Goal: Information Seeking & Learning: Learn about a topic

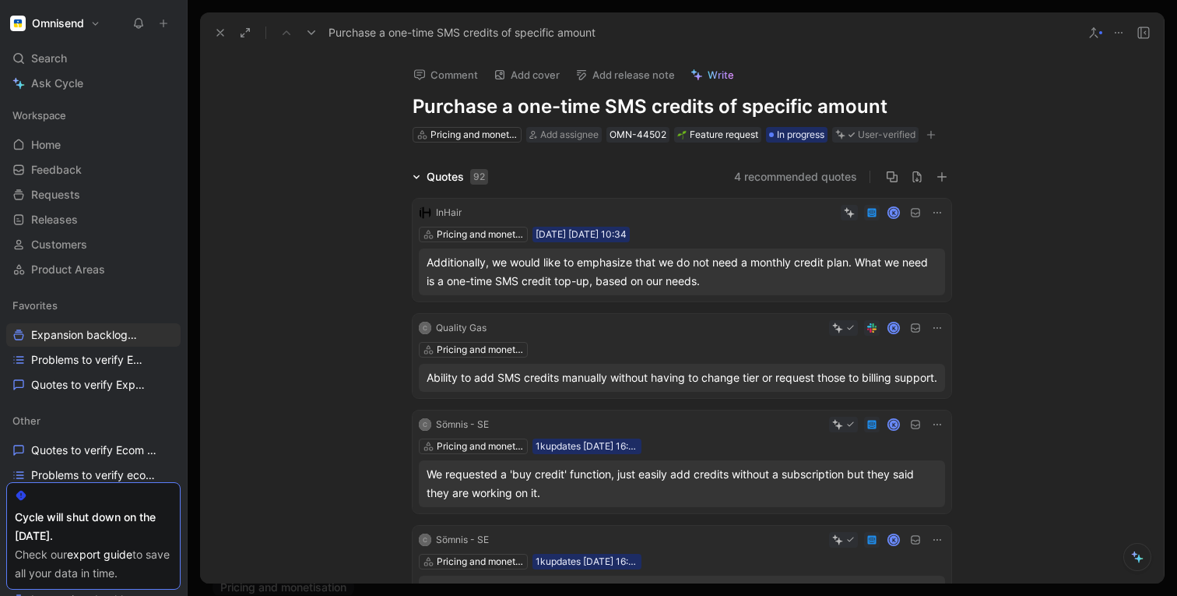
click at [1121, 32] on use at bounding box center [1119, 33] width 8 height 2
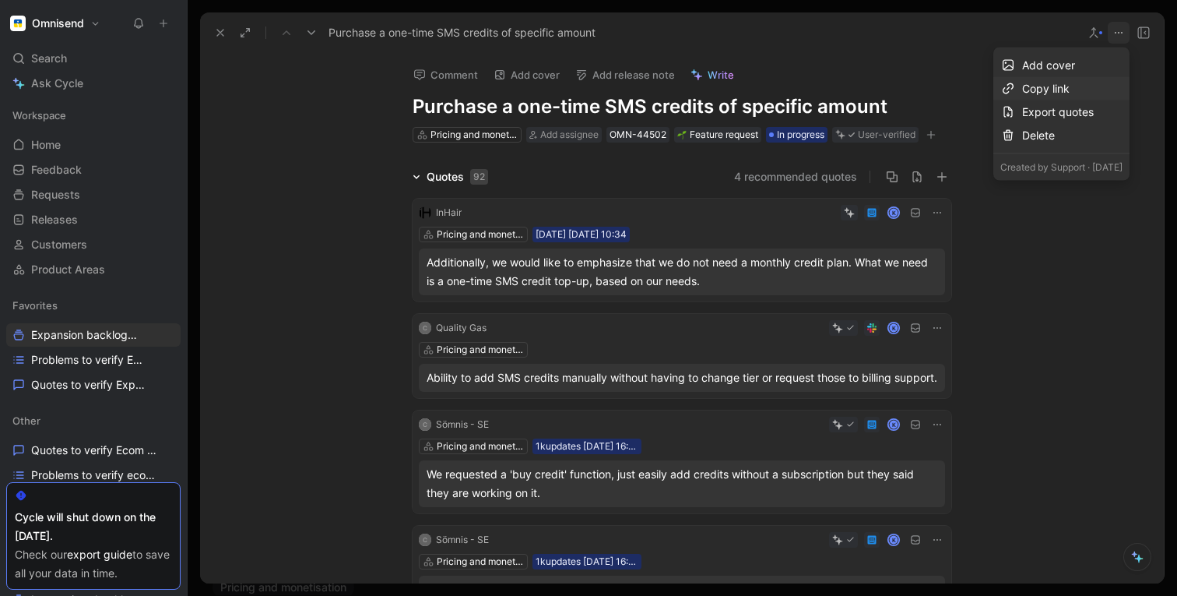
click at [1022, 89] on div "Copy link" at bounding box center [1072, 88] width 100 height 19
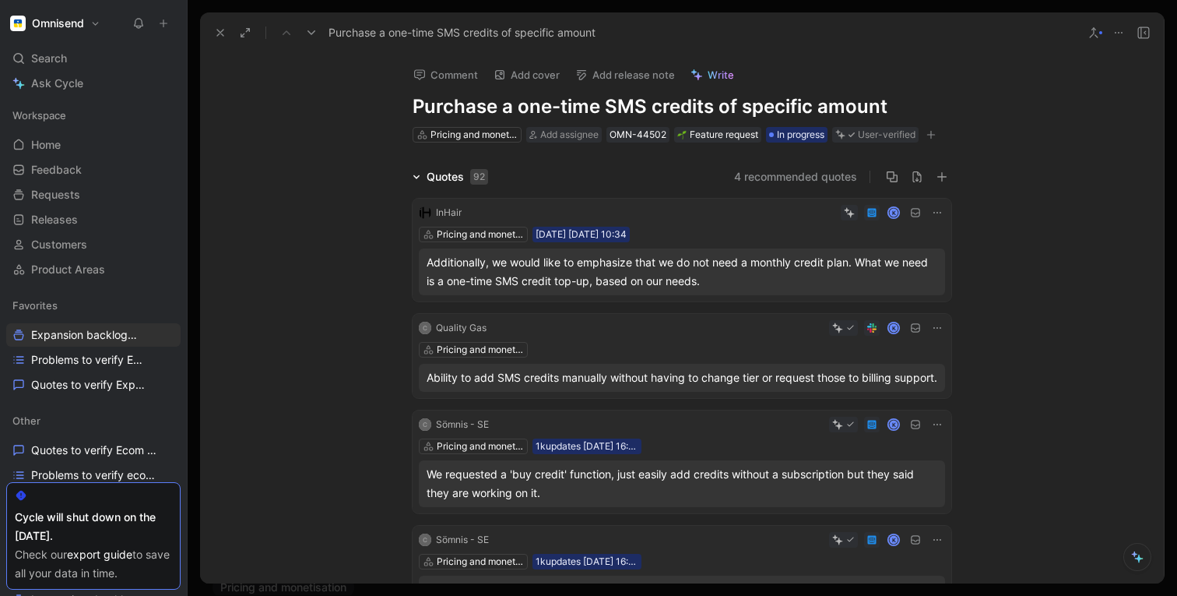
click at [455, 102] on h1 "Purchase a one-time SMS credits of specific amount" at bounding box center [682, 106] width 539 height 25
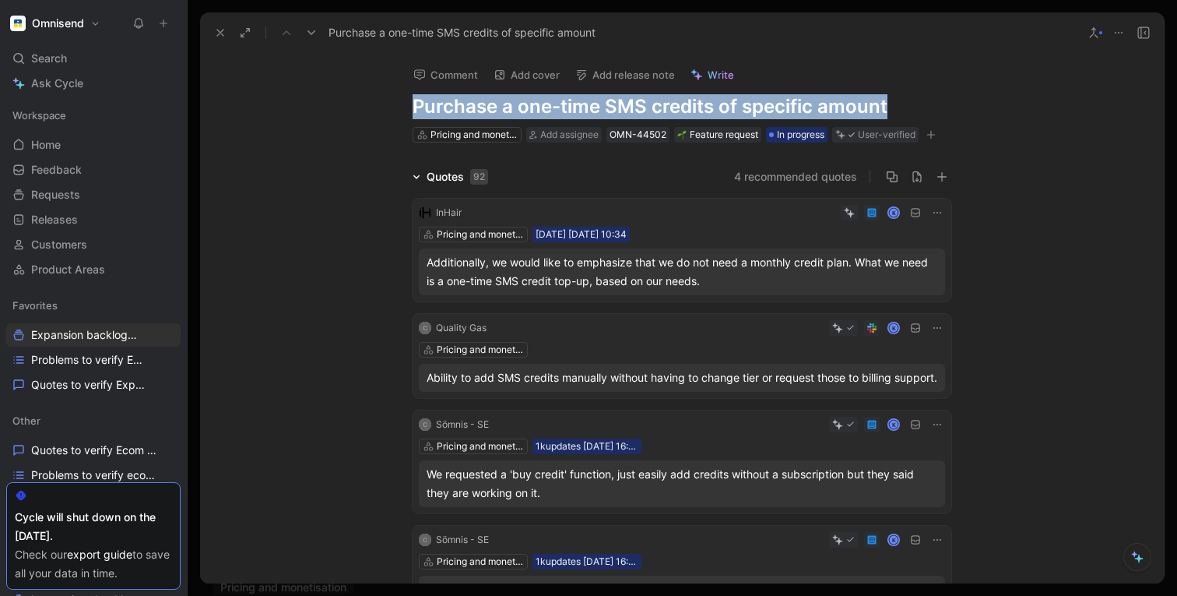
click at [455, 102] on h1 "Purchase a one-time SMS credits of specific amount" at bounding box center [682, 106] width 539 height 25
copy h1 "Purchase a one-time SMS credits of specific amount"
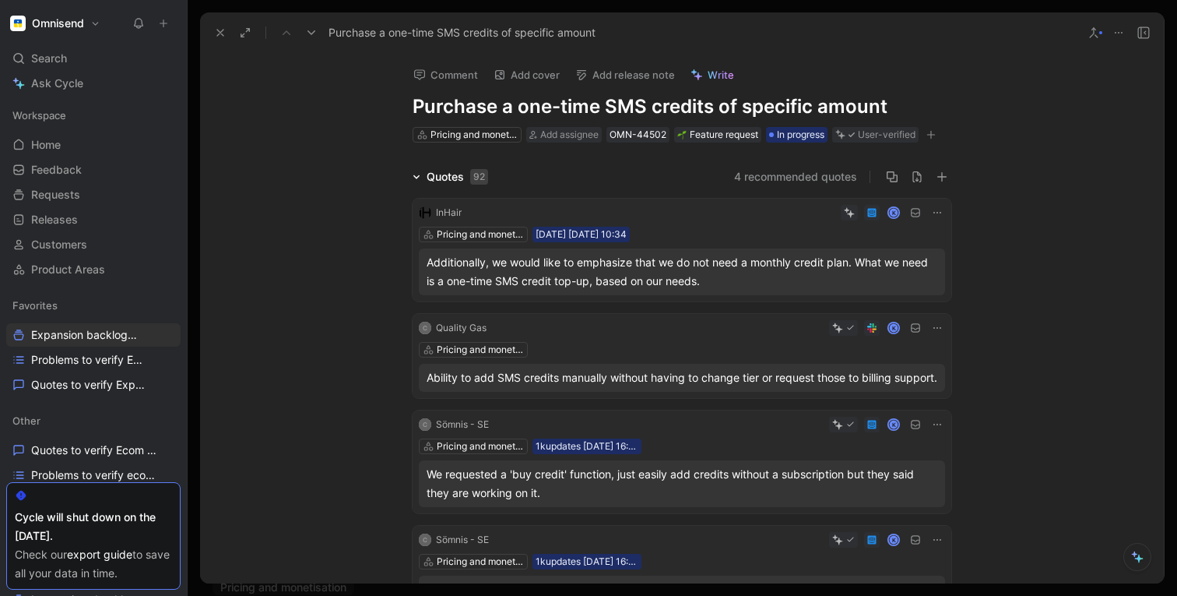
click at [316, 150] on div "Comment Add cover Add release note Write Purchase a one-time SMS credits of spe…" at bounding box center [682, 318] width 964 height 530
click at [219, 30] on use at bounding box center [220, 33] width 6 height 6
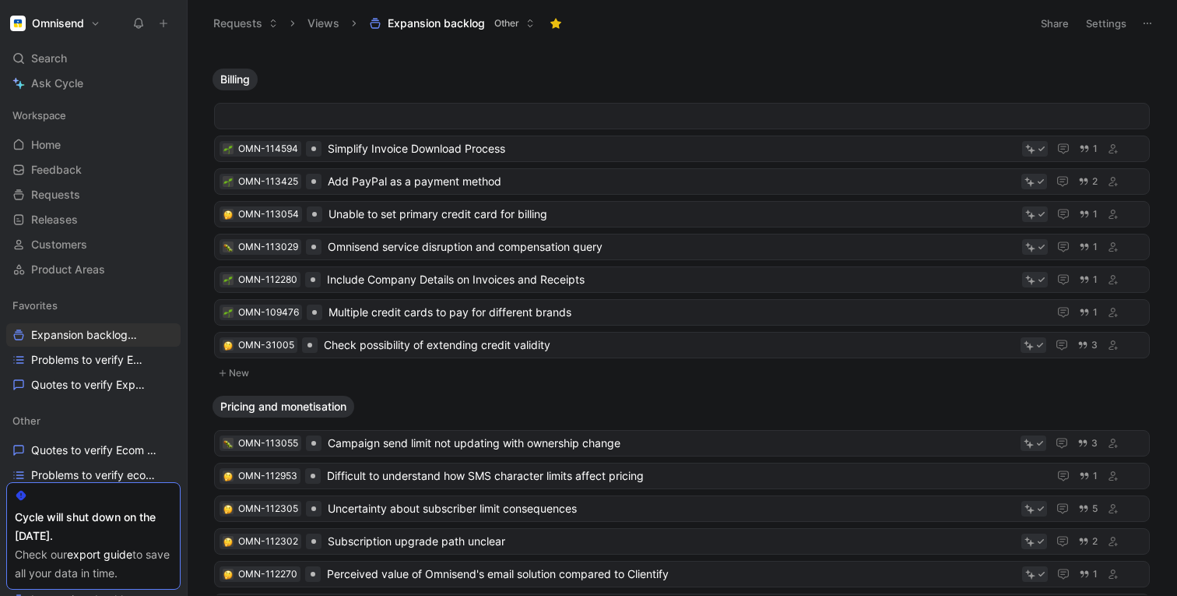
scroll to position [663, 0]
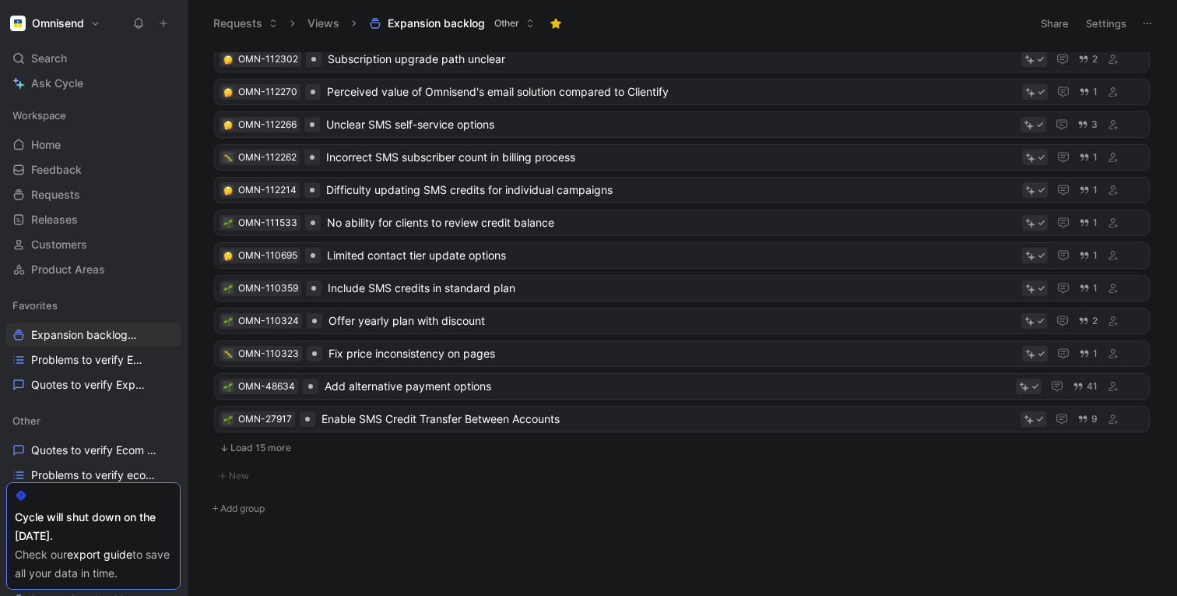
click at [247, 447] on button "Load 15 more" at bounding box center [682, 447] width 936 height 19
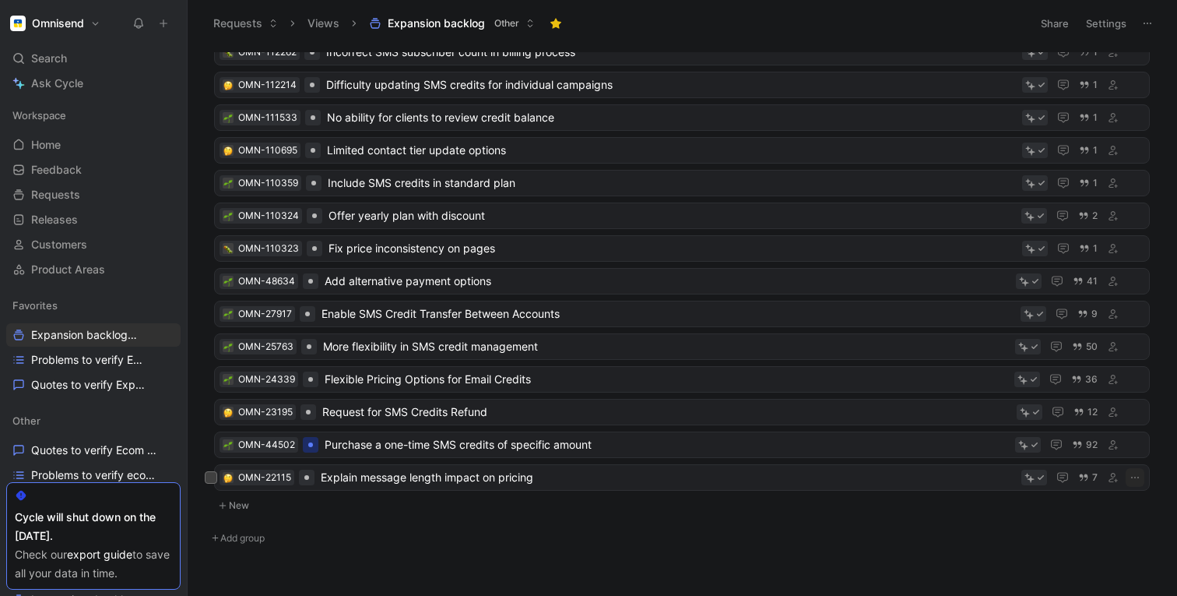
scroll to position [797, 0]
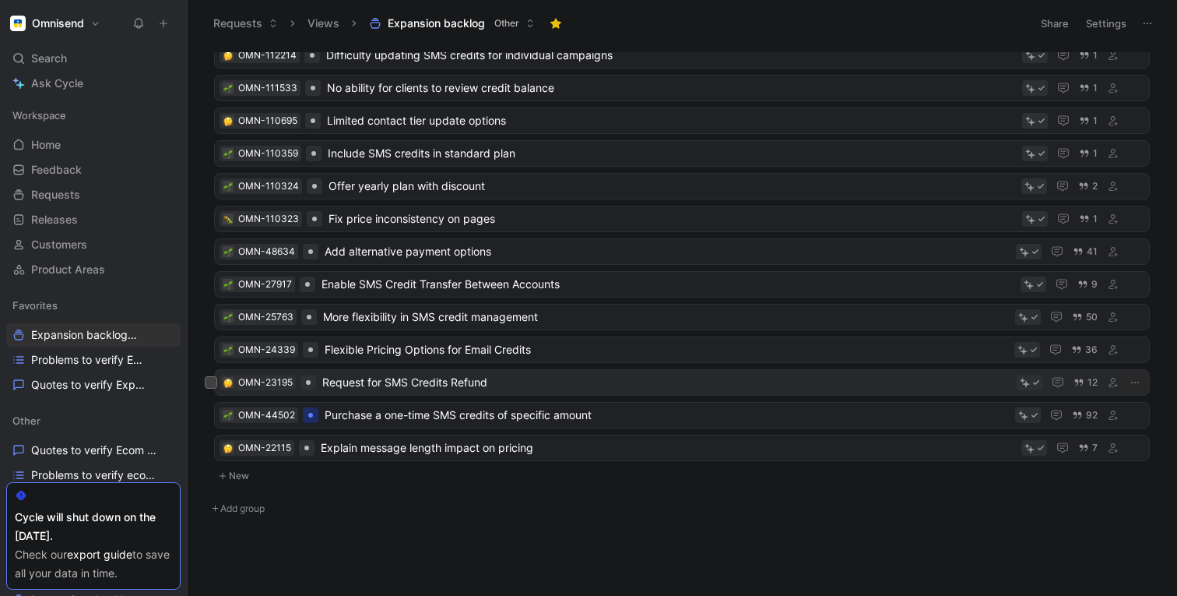
click at [368, 381] on span "Request for SMS Credits Refund" at bounding box center [666, 382] width 688 height 19
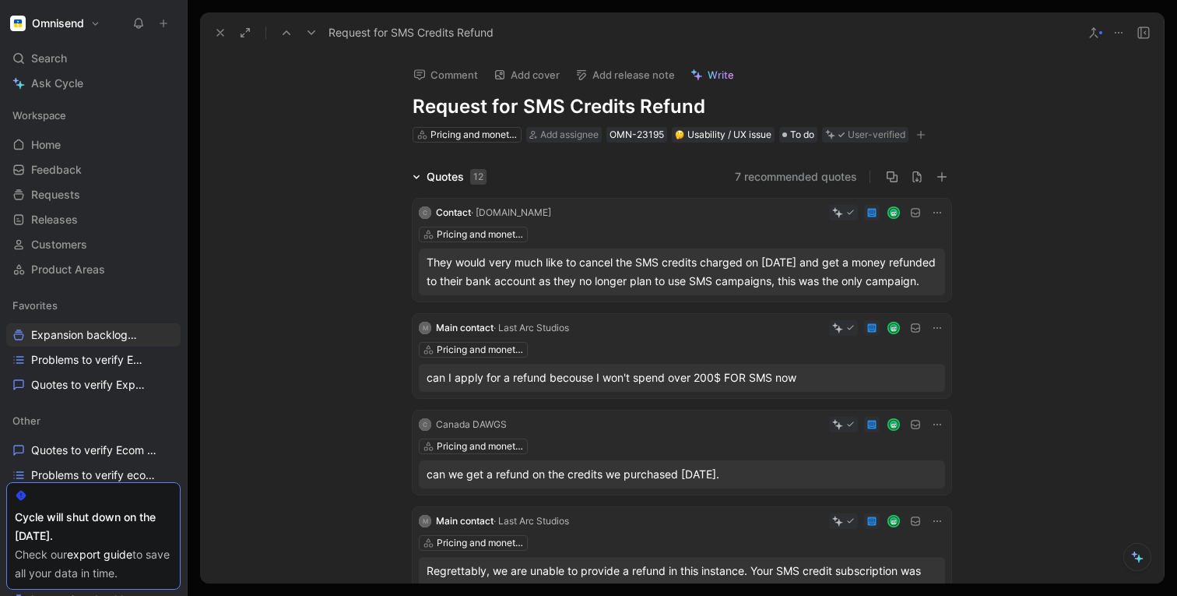
click at [720, 77] on span "Write" at bounding box center [721, 75] width 26 height 14
click at [449, 109] on h1 "Request for SMS Credits Refund" at bounding box center [682, 106] width 539 height 25
copy h1 "Request for SMS Credits Refund"
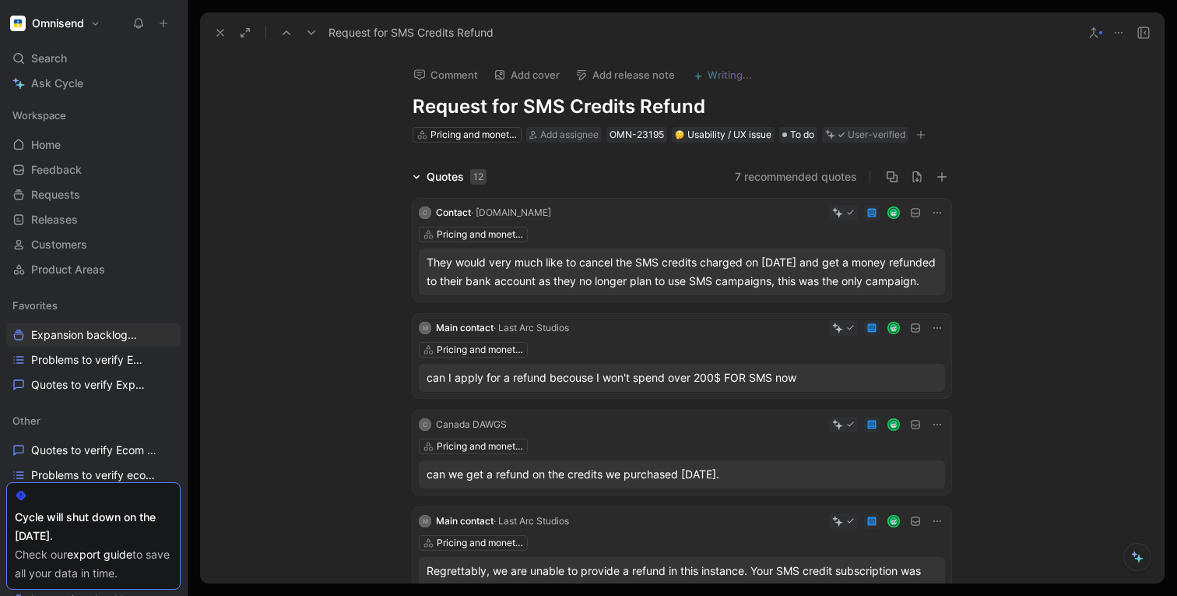
click at [1117, 33] on icon at bounding box center [1119, 32] width 12 height 12
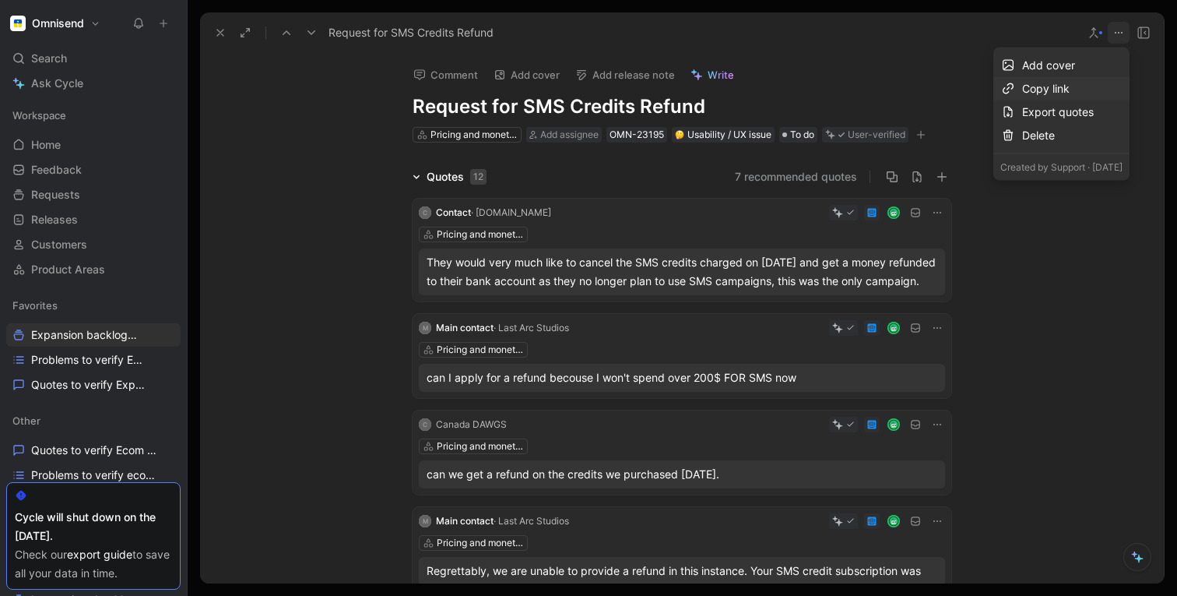
click at [1022, 85] on div "Copy link" at bounding box center [1072, 88] width 100 height 19
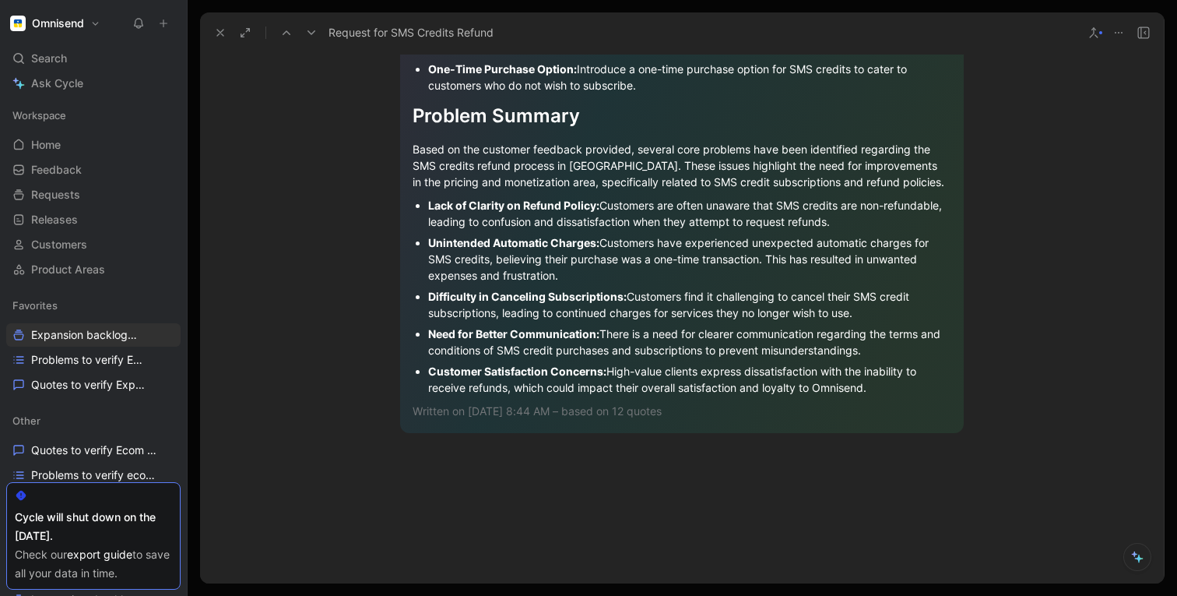
scroll to position [2012, 0]
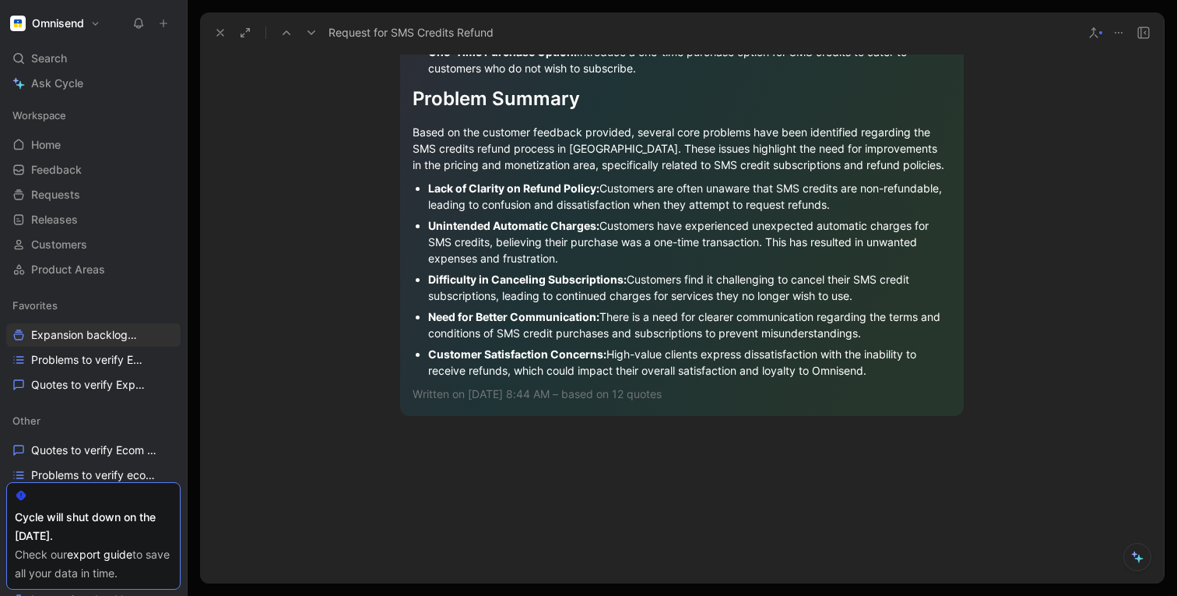
click at [220, 35] on icon at bounding box center [220, 32] width 12 height 12
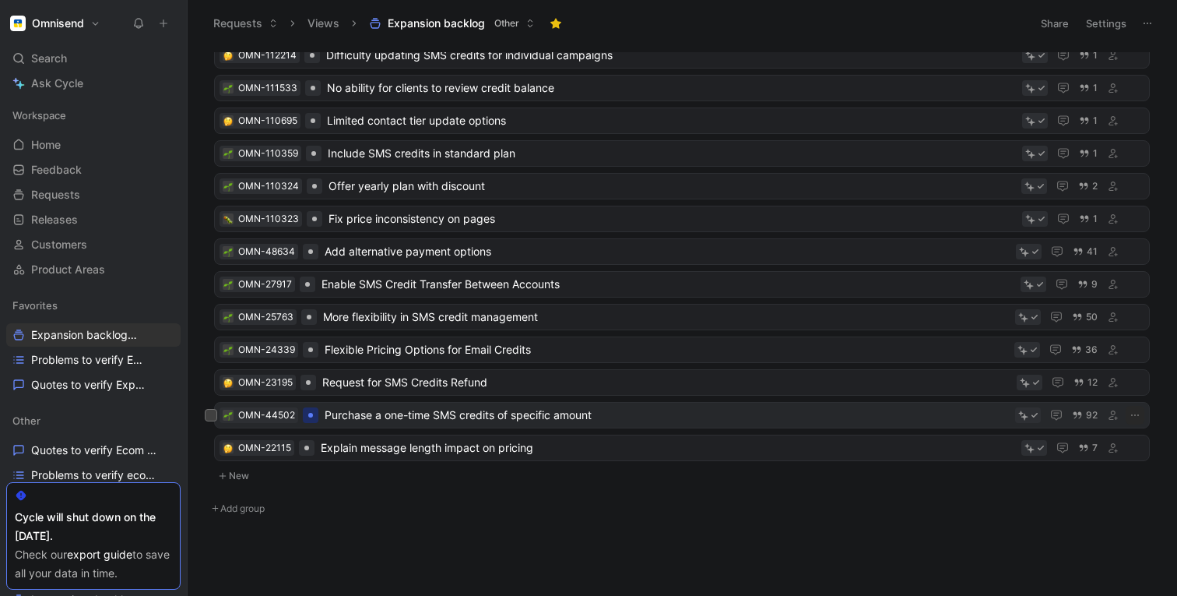
click at [382, 416] on span "Purchase a one-time SMS credits of specific amount" at bounding box center [667, 415] width 684 height 19
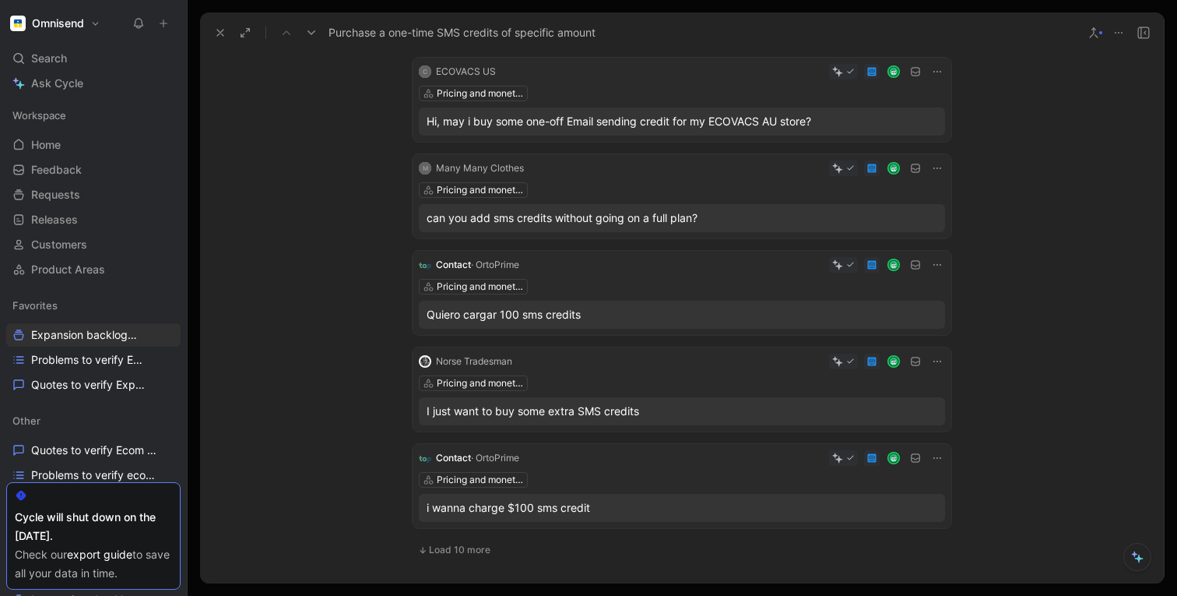
scroll to position [336, 0]
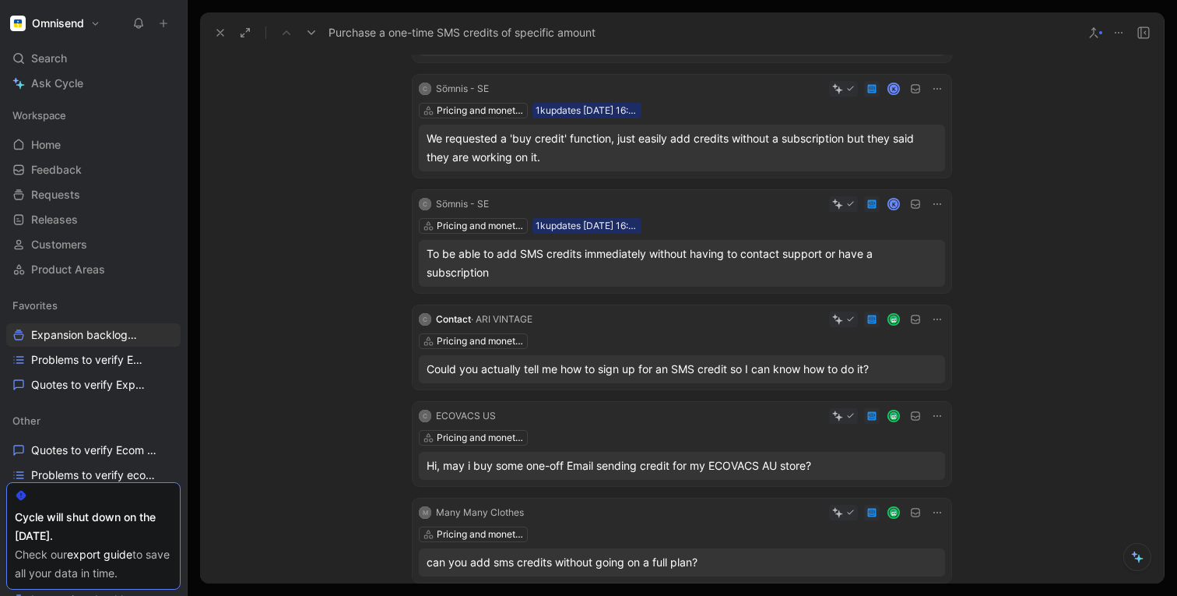
click at [220, 30] on icon at bounding box center [220, 32] width 12 height 12
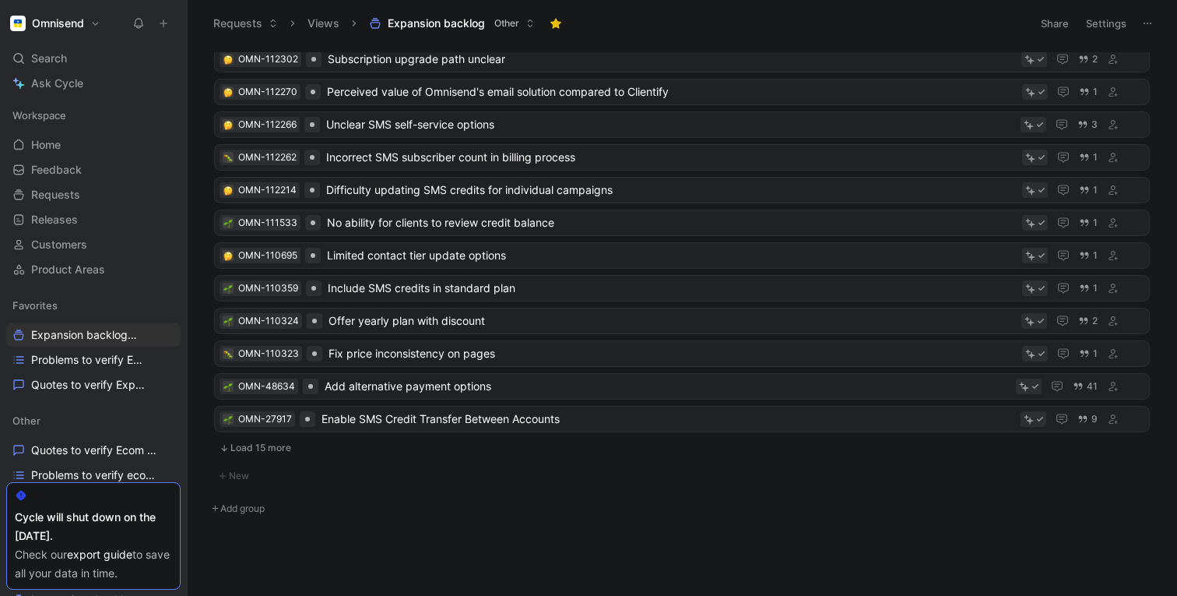
click at [262, 451] on button "Load 15 more" at bounding box center [682, 447] width 936 height 19
click at [248, 452] on button "Load 15 more" at bounding box center [682, 447] width 936 height 19
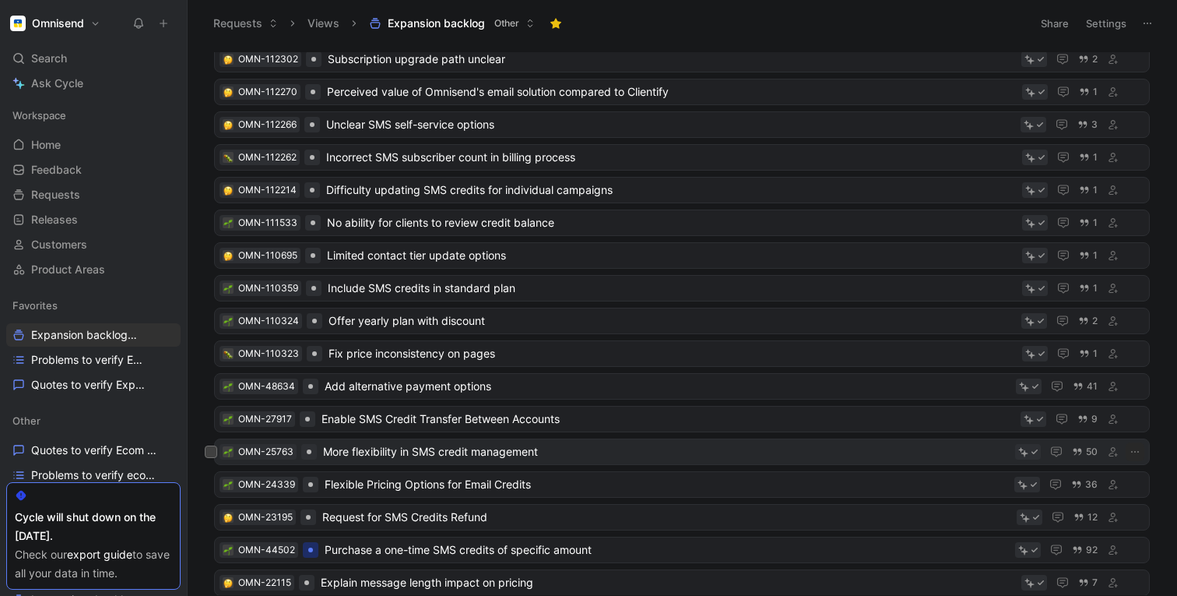
scroll to position [797, 0]
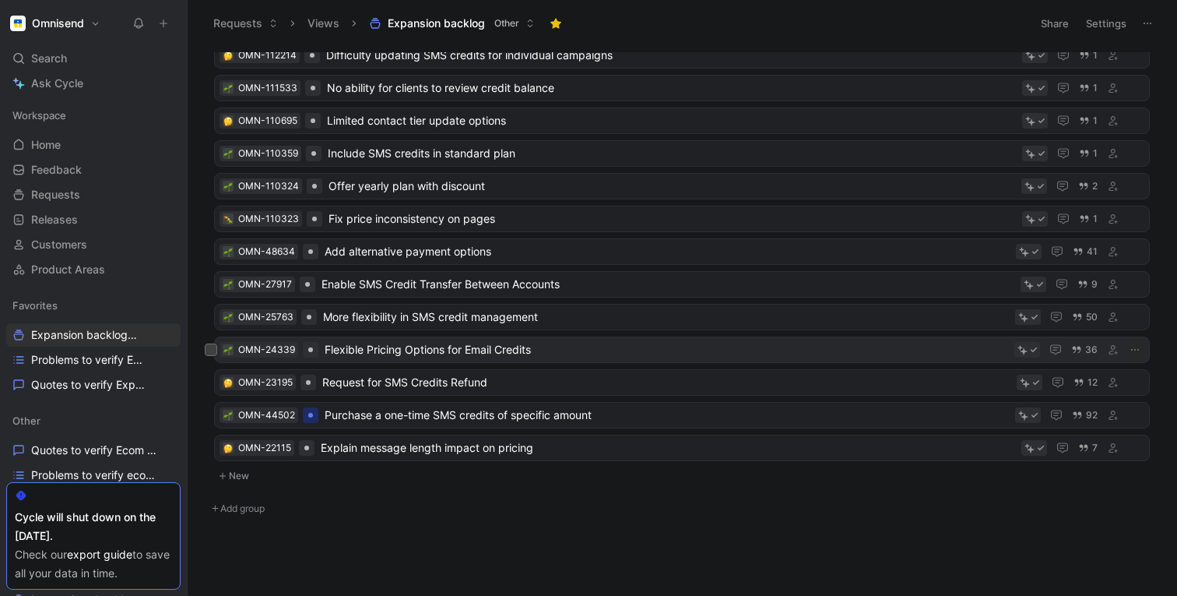
click at [368, 347] on span "Flexible Pricing Options for Email Credits" at bounding box center [667, 349] width 684 height 19
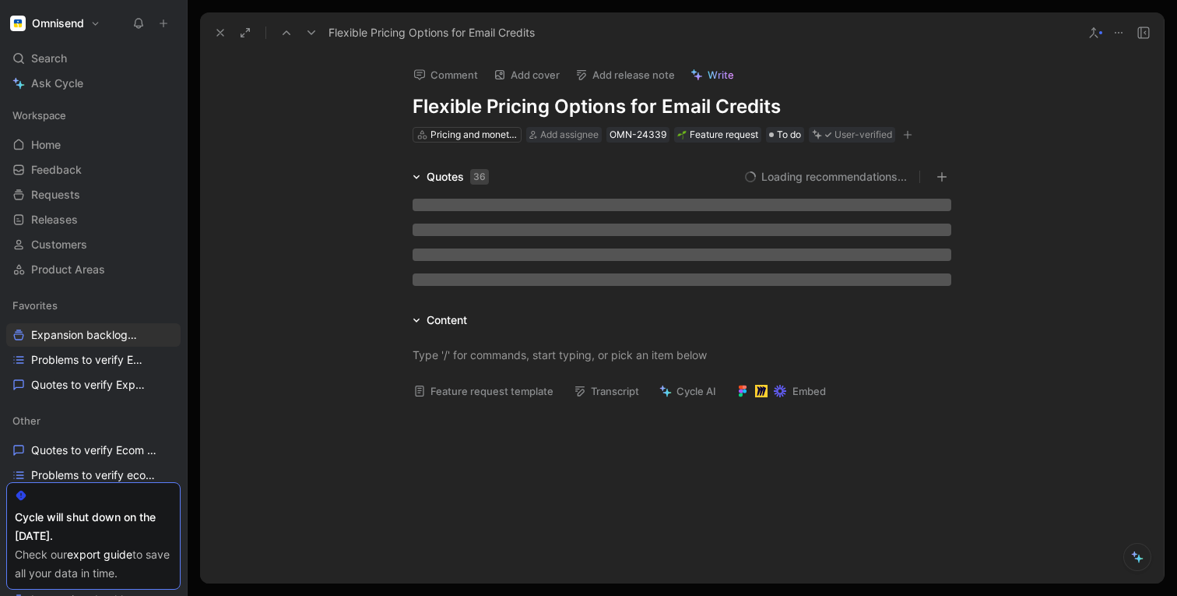
click at [446, 105] on h1 "Flexible Pricing Options for Email Credits" at bounding box center [682, 106] width 539 height 25
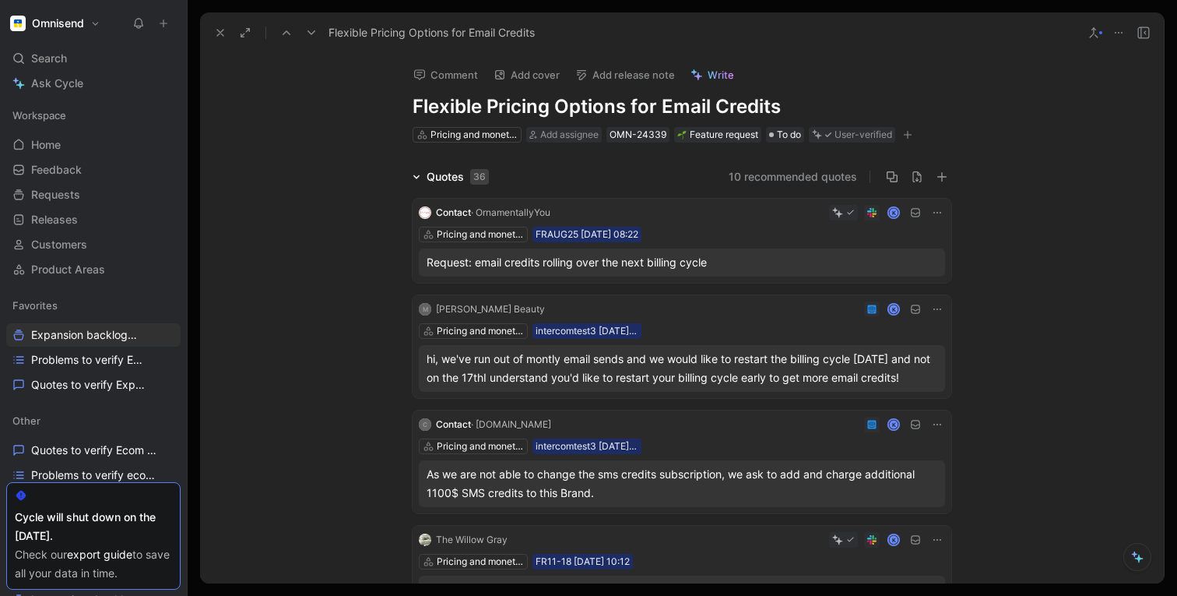
copy h1 "Flexible Pricing Options for Email Credits"
click at [603, 177] on div "10 recommended quotes" at bounding box center [726, 176] width 450 height 19
click at [597, 171] on div "10 recommended quotes" at bounding box center [726, 176] width 450 height 19
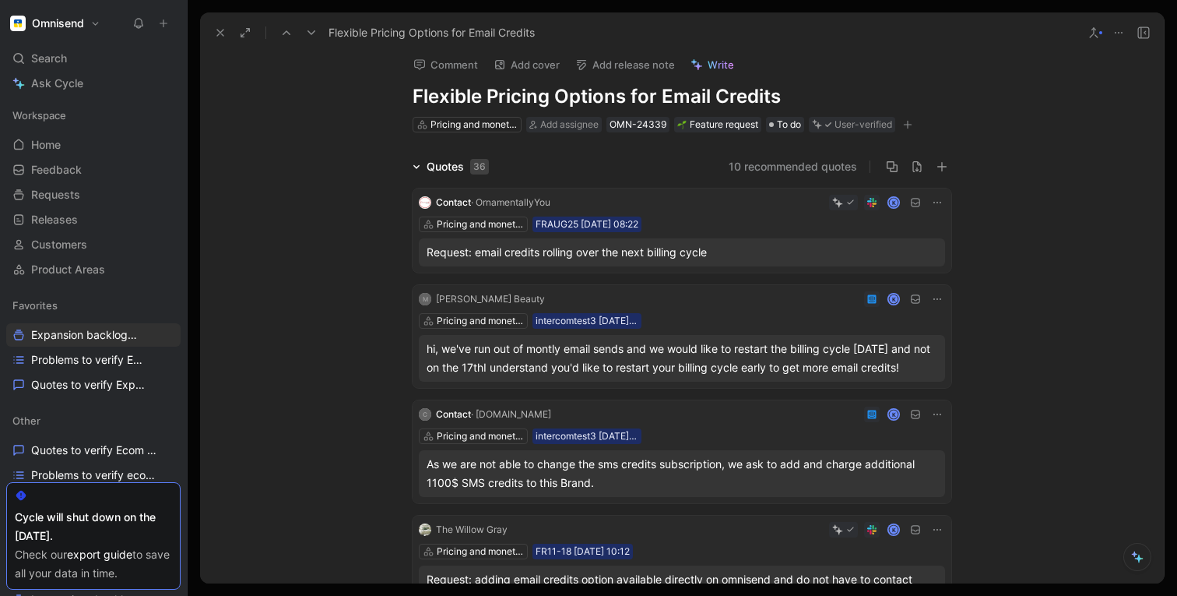
click at [708, 65] on span "Write" at bounding box center [721, 65] width 26 height 14
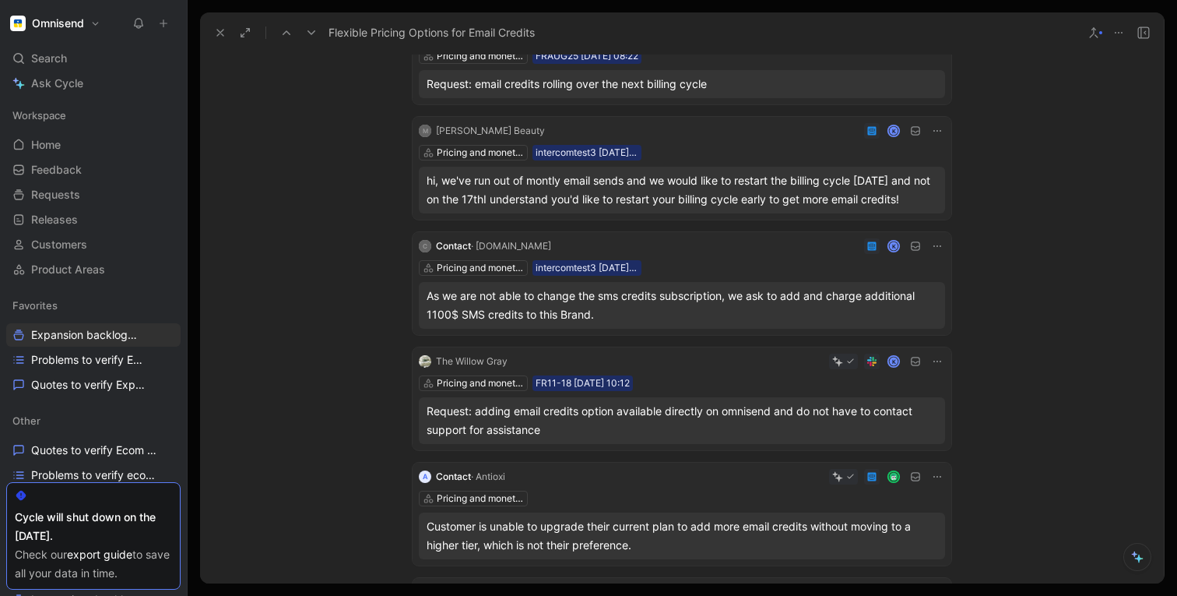
scroll to position [160, 0]
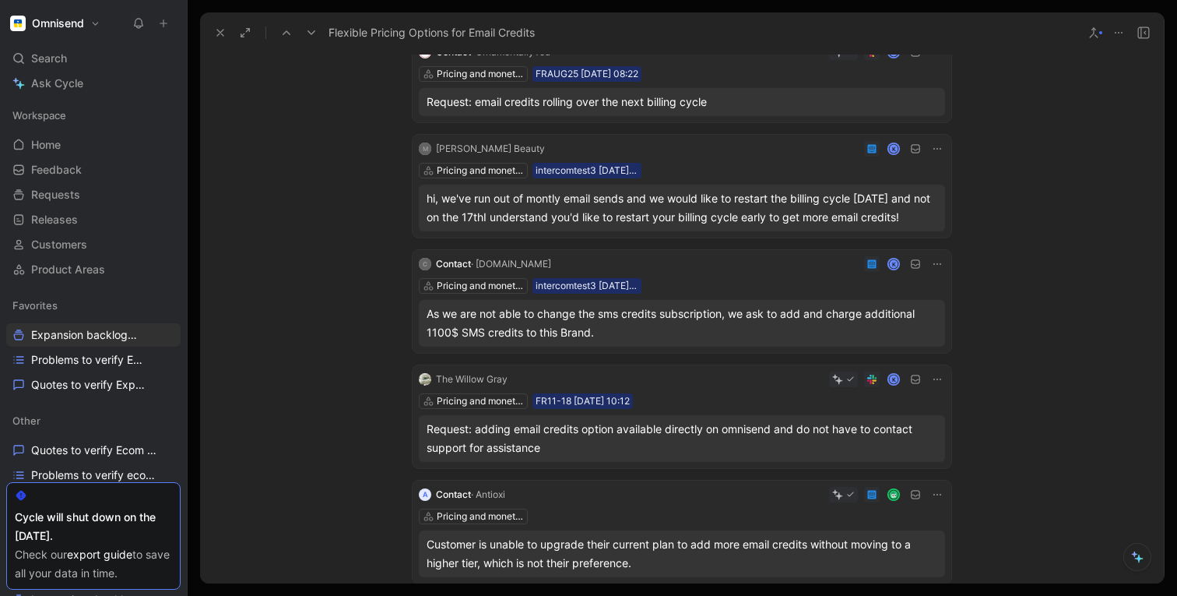
click at [374, 142] on div "Quotes 36 10 recommended quotes Contact · OrnamentallyYou K Pricing and monetis…" at bounding box center [682, 589] width 964 height 1164
click at [364, 142] on div "Quotes 36 10 recommended quotes Contact · OrnamentallyYou K Pricing and monetis…" at bounding box center [682, 589] width 964 height 1164
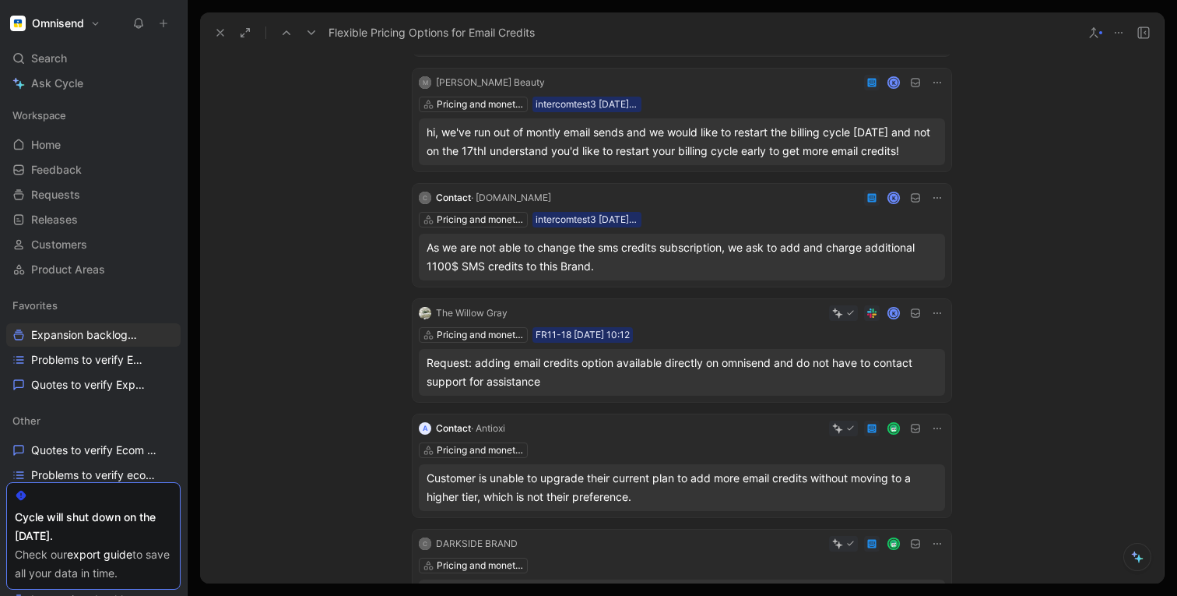
scroll to position [0, 0]
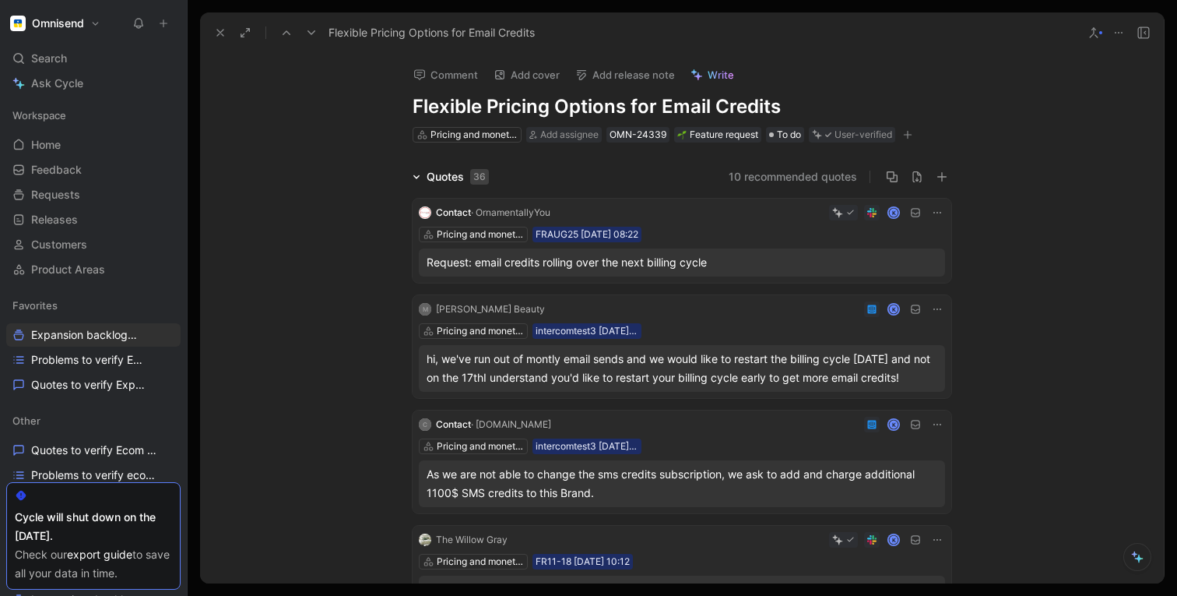
click at [1118, 33] on icon at bounding box center [1119, 32] width 12 height 12
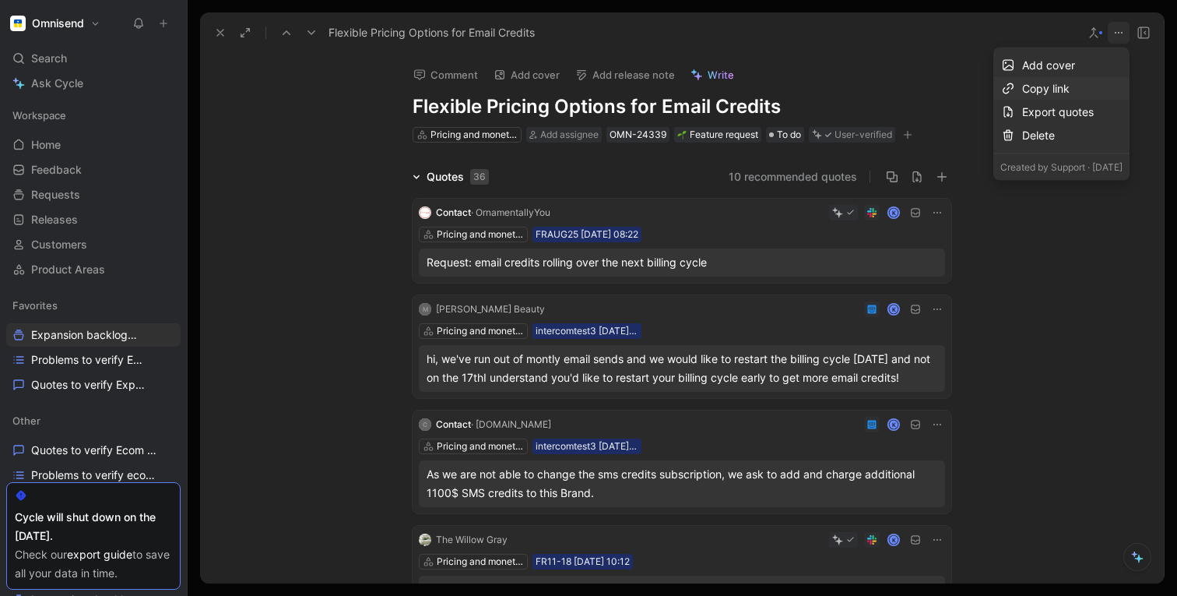
click at [1022, 91] on div "Copy link" at bounding box center [1072, 88] width 100 height 19
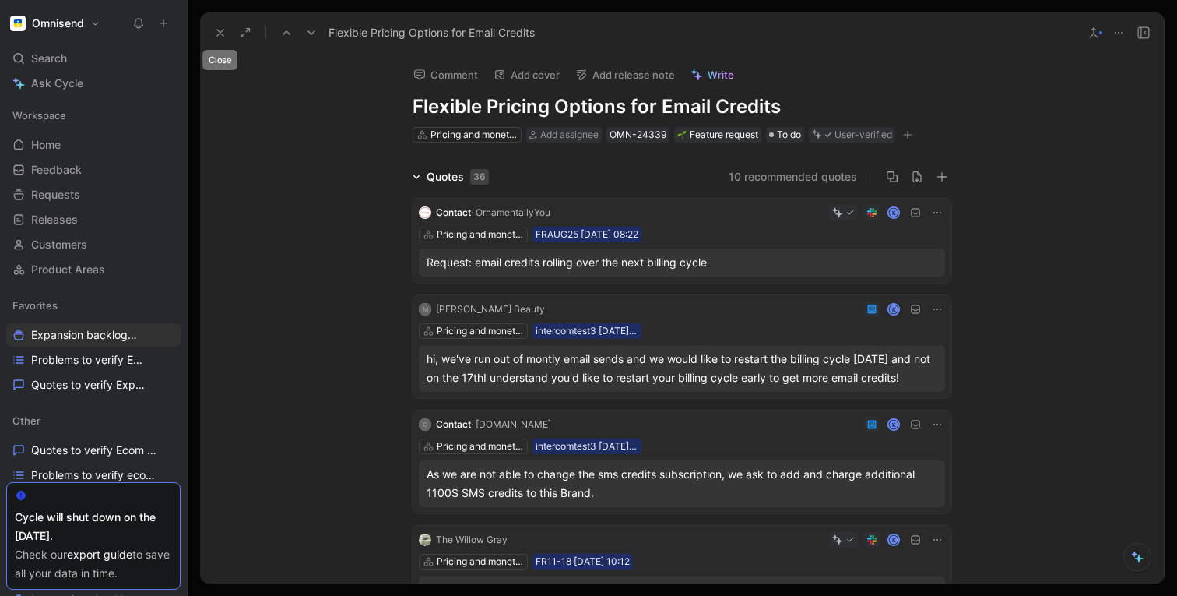
click at [218, 33] on icon at bounding box center [220, 32] width 12 height 12
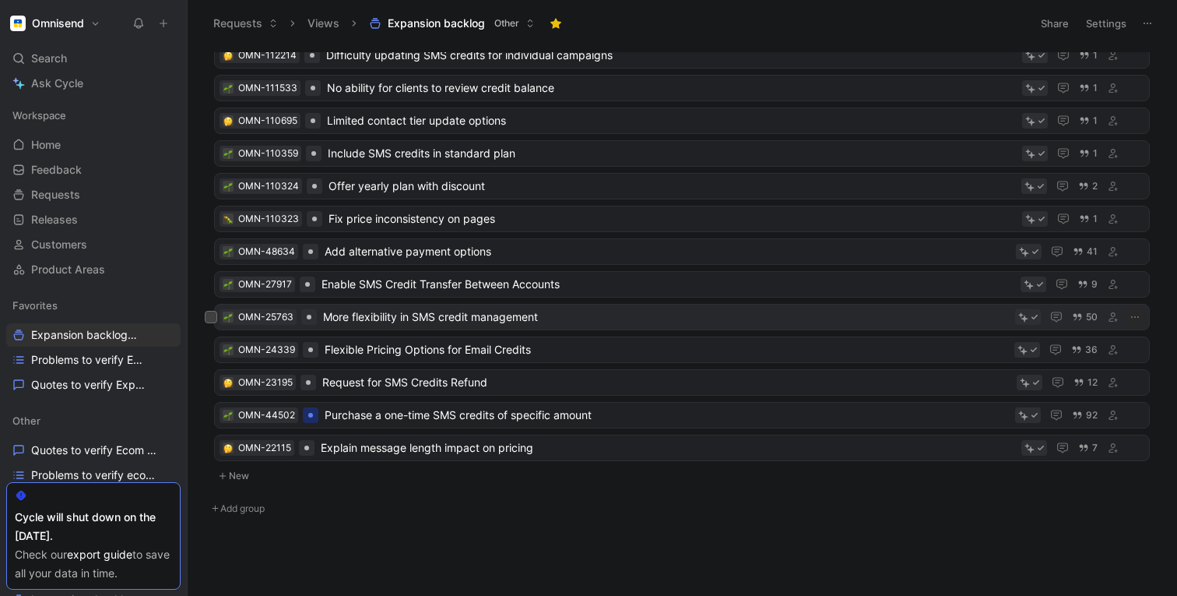
click at [360, 319] on span "More flexibility in SMS credit management" at bounding box center [666, 317] width 686 height 19
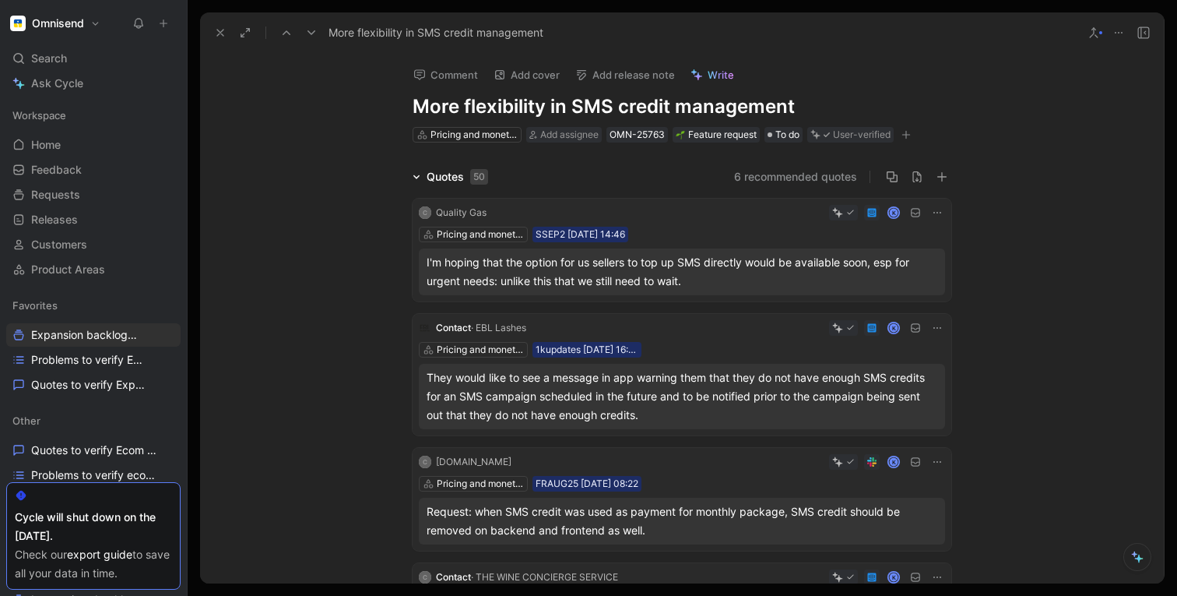
click at [472, 113] on h1 "More flexibility in SMS credit management" at bounding box center [682, 106] width 539 height 25
copy h1 "More flexibility in SMS credit management"
click at [1013, 102] on div "Comment Add cover Add release note Write More flexibility in SMS credit managem…" at bounding box center [682, 318] width 964 height 530
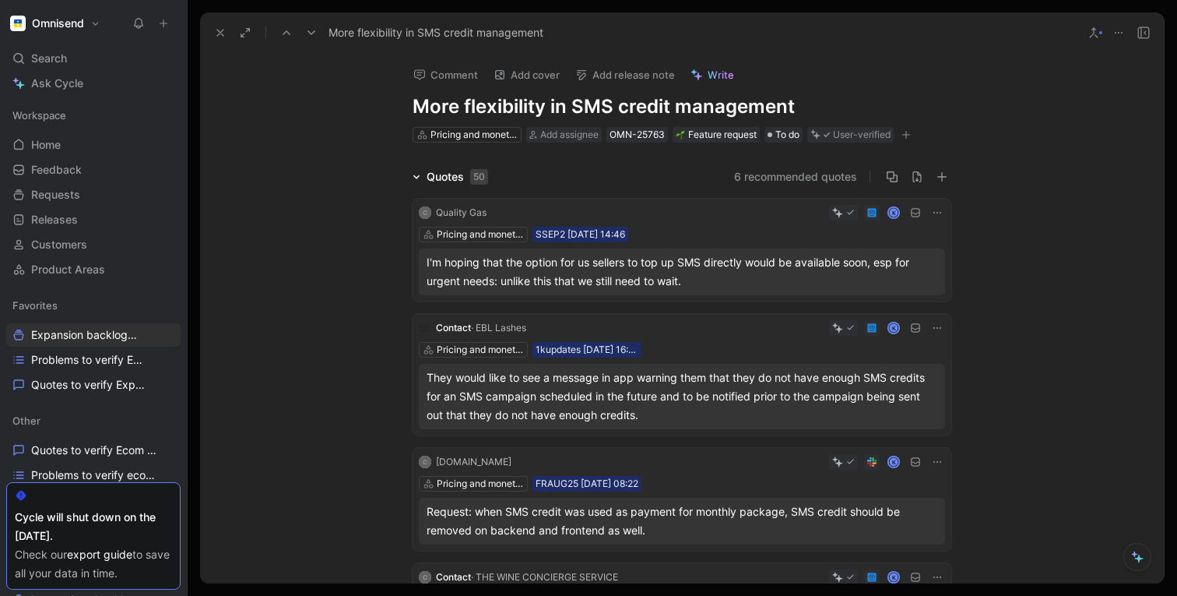
click at [1116, 32] on icon at bounding box center [1119, 32] width 12 height 12
click at [713, 76] on span "Write" at bounding box center [721, 75] width 26 height 14
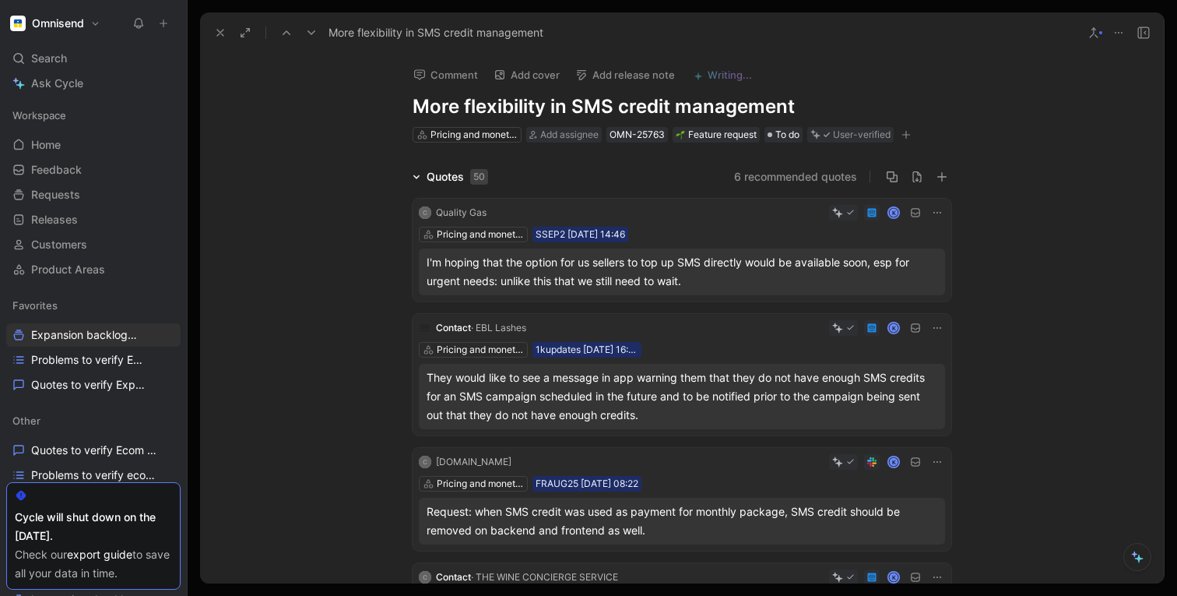
click at [1120, 33] on icon at bounding box center [1119, 32] width 12 height 12
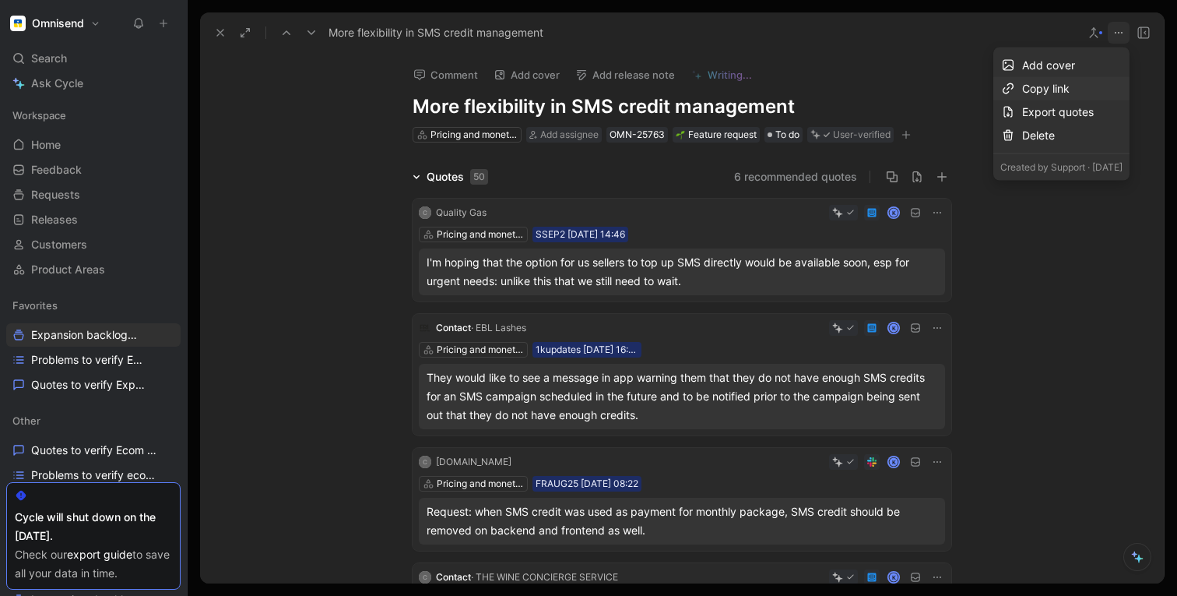
click at [1022, 92] on div "Copy link" at bounding box center [1072, 88] width 100 height 19
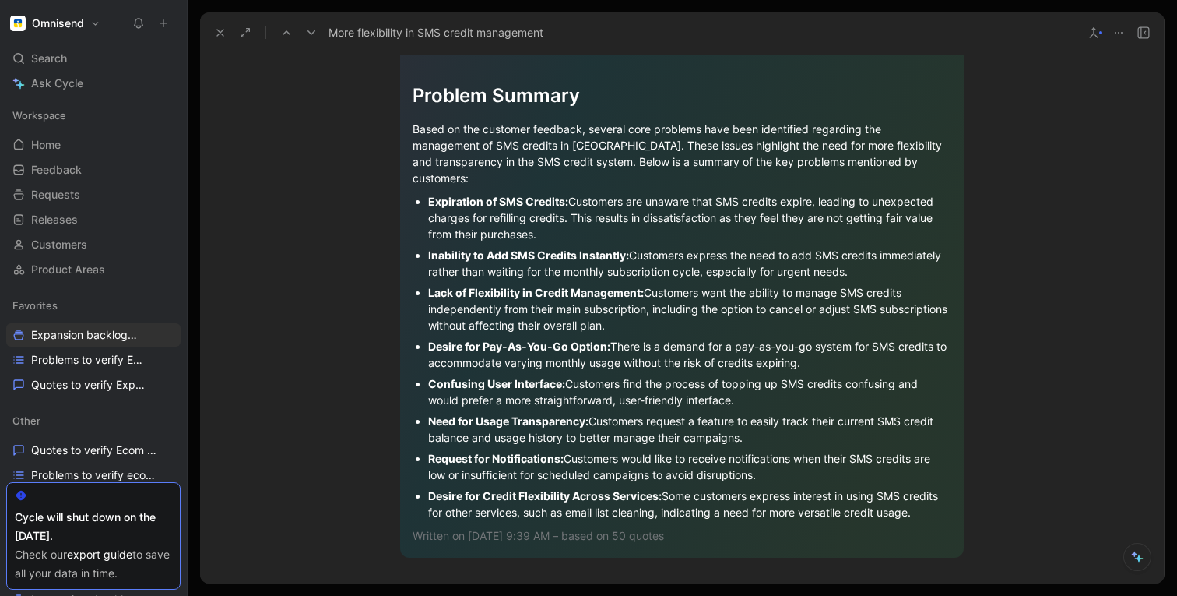
scroll to position [2309, 0]
click at [218, 30] on use at bounding box center [220, 33] width 6 height 6
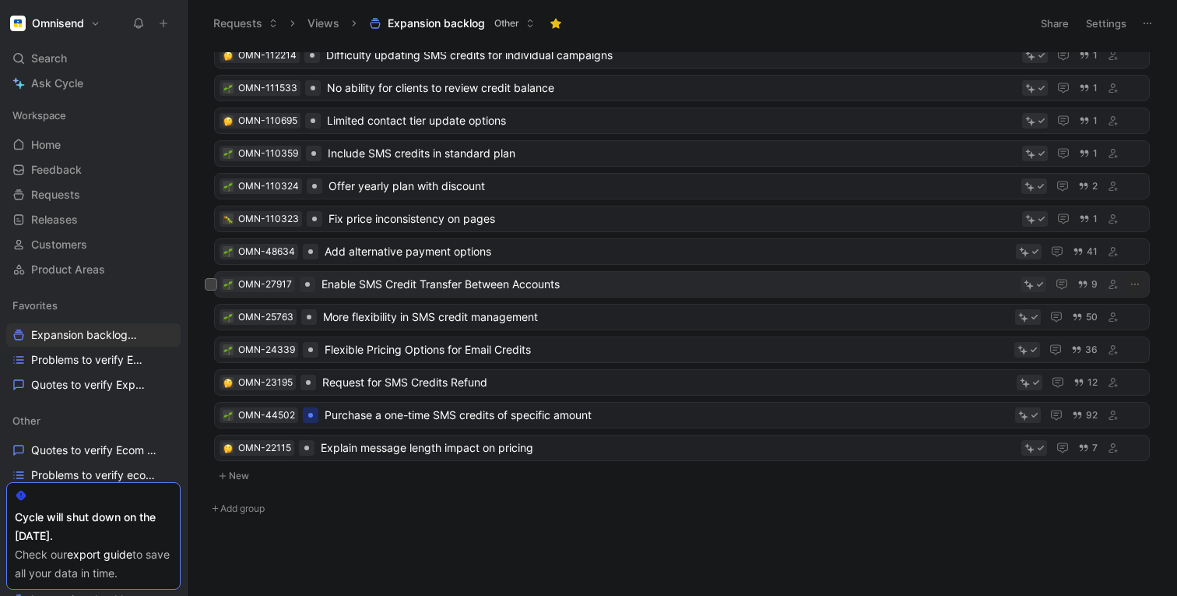
click at [400, 286] on span "Enable SMS Credit Transfer Between Accounts" at bounding box center [668, 284] width 693 height 19
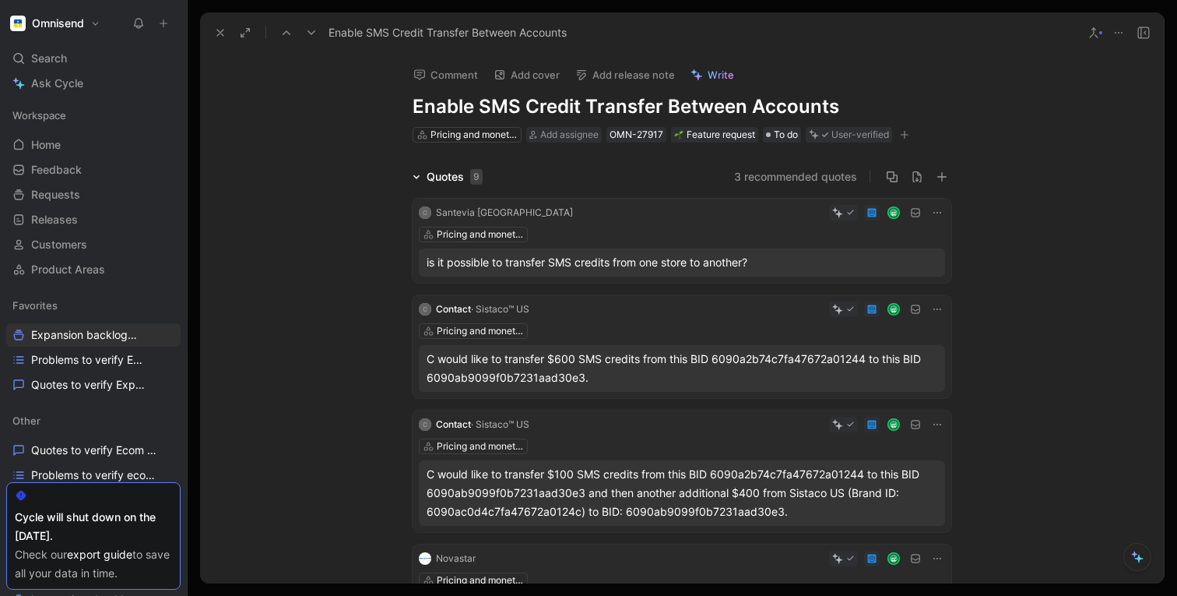
click at [494, 107] on h1 "Enable SMS Credit Transfer Between Accounts" at bounding box center [682, 106] width 539 height 25
copy h1 "Enable SMS Credit Transfer Between Accounts"
click at [723, 71] on span "Write" at bounding box center [721, 75] width 26 height 14
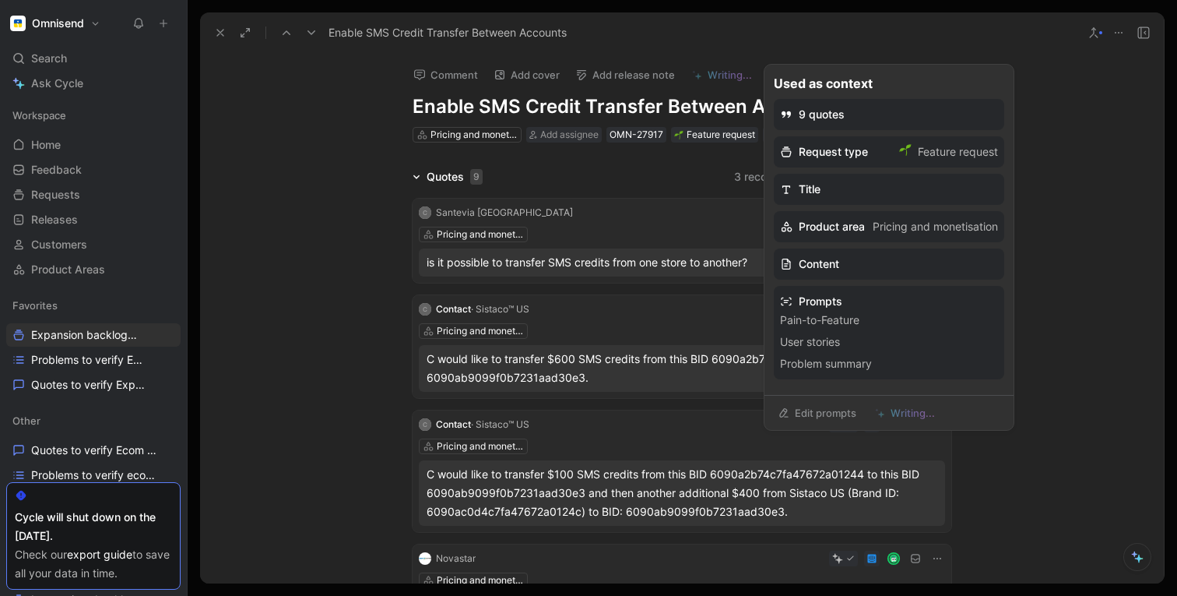
click at [802, 44] on div "Enable SMS Credit Transfer Between Accounts" at bounding box center [642, 32] width 869 height 25
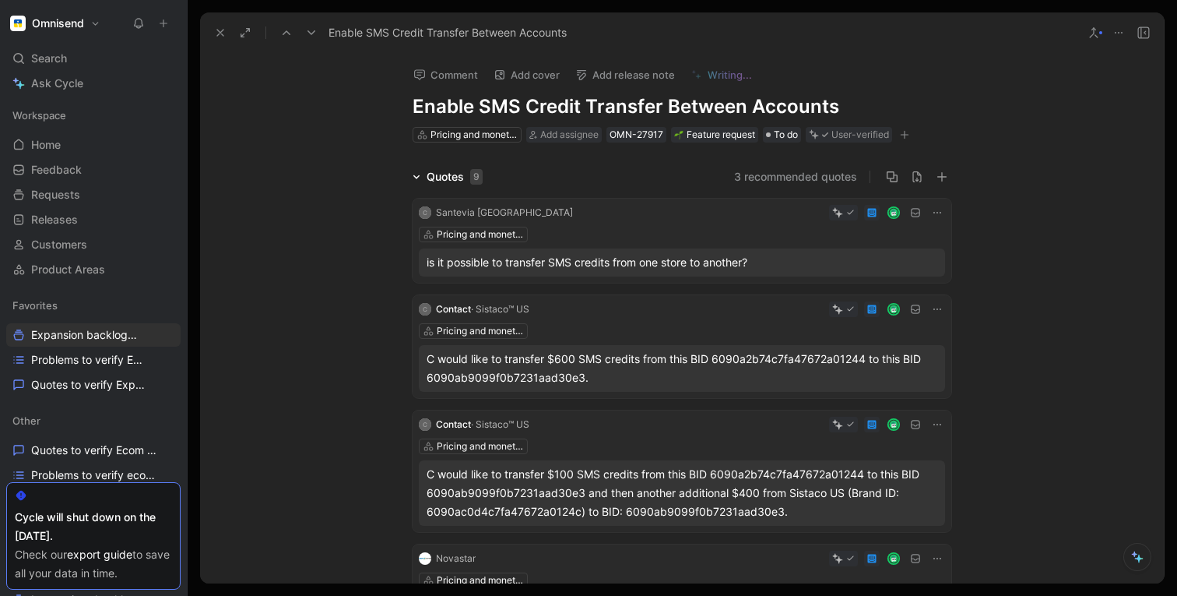
click at [1120, 36] on icon at bounding box center [1119, 32] width 12 height 12
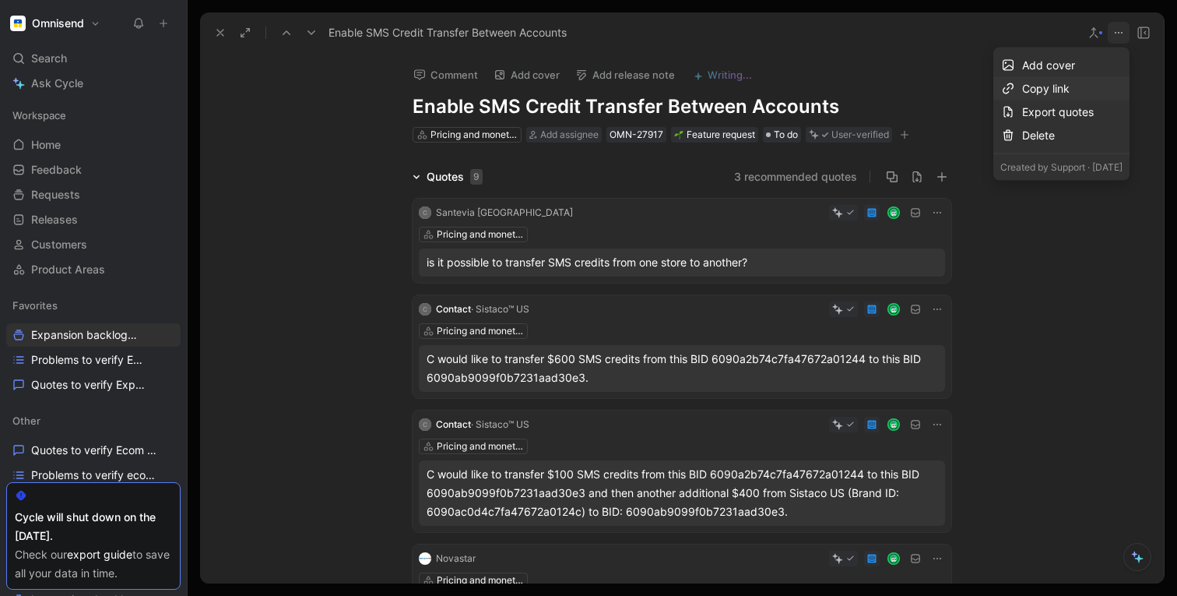
click at [1022, 86] on div "Copy link" at bounding box center [1072, 88] width 100 height 19
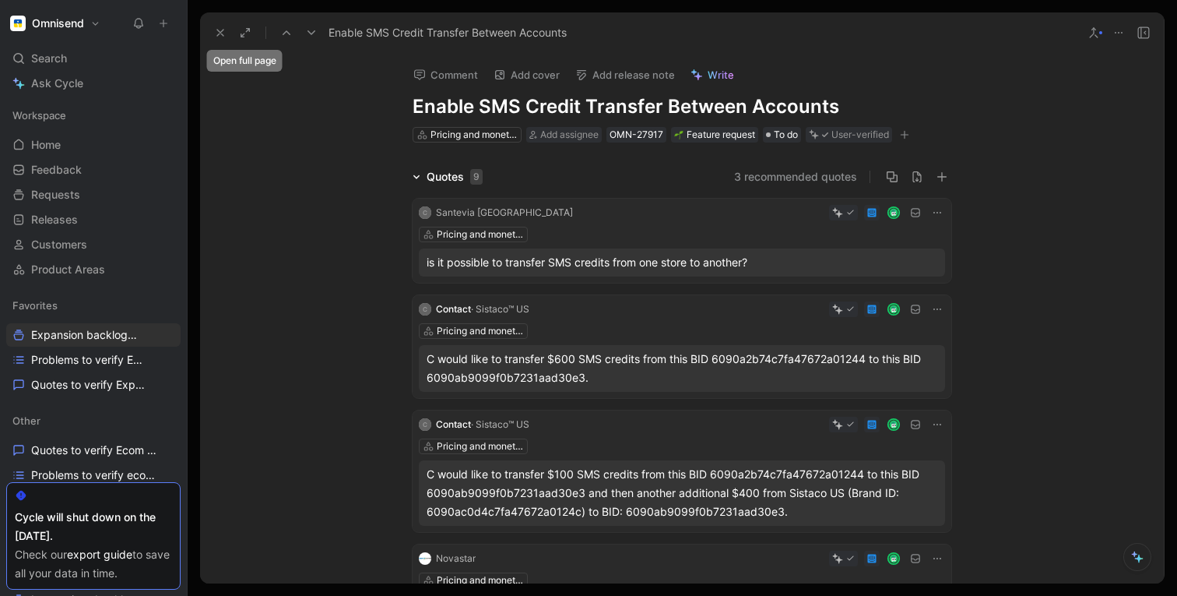
drag, startPoint x: 267, startPoint y: 199, endPoint x: 251, endPoint y: 88, distance: 112.5
click at [223, 33] on icon at bounding box center [220, 32] width 12 height 12
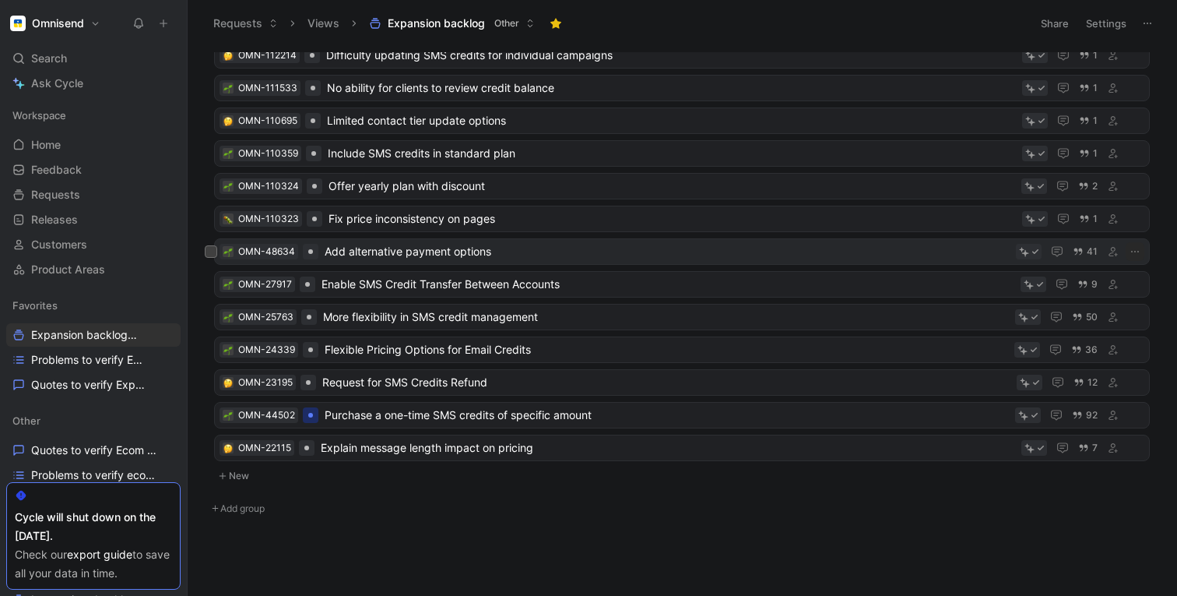
click at [364, 250] on span "Add alternative payment options" at bounding box center [667, 251] width 685 height 19
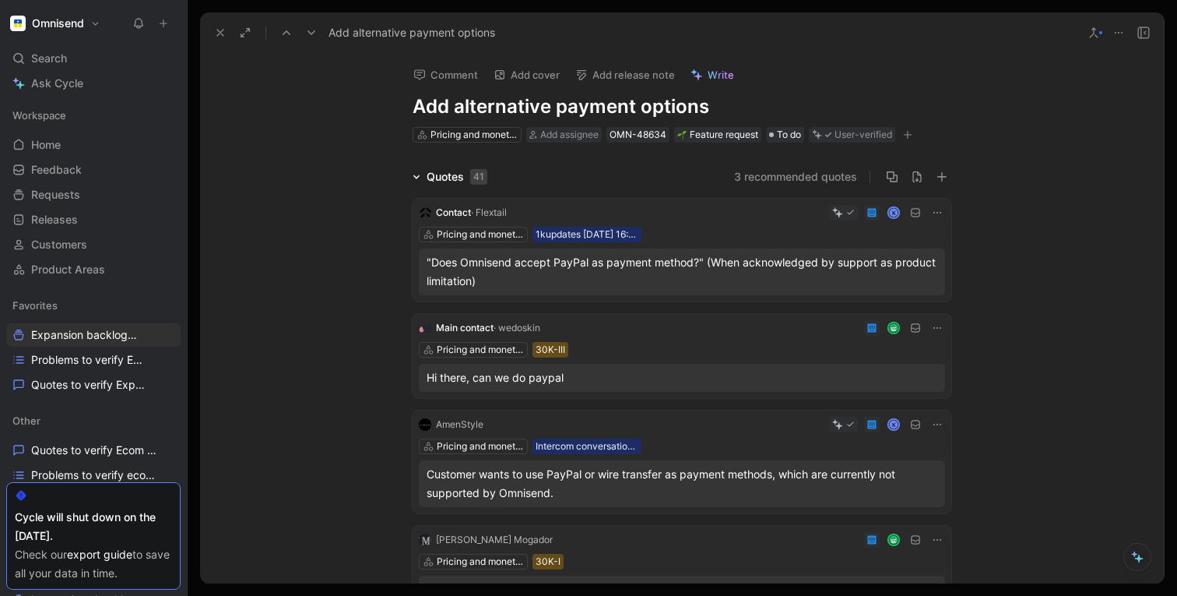
click at [482, 105] on h1 "Add alternative payment options" at bounding box center [682, 106] width 539 height 25
click at [713, 76] on span "Write" at bounding box center [721, 75] width 26 height 14
click at [1096, 108] on div "Comment Add cover Add release note Writing... Add alternative payment options P…" at bounding box center [682, 318] width 964 height 530
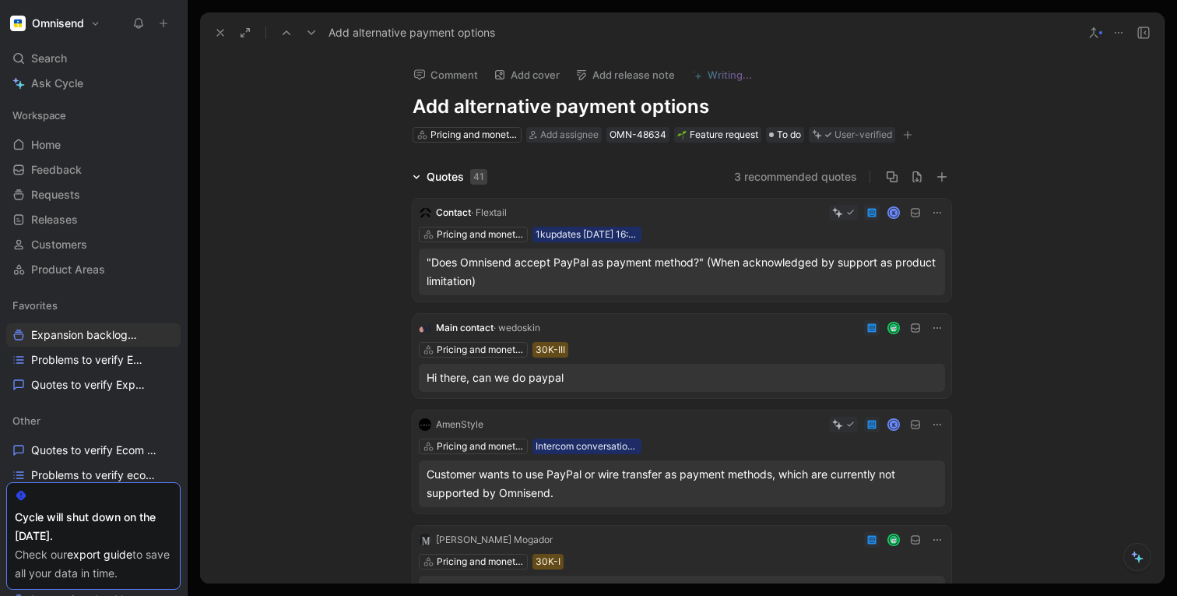
click at [1123, 28] on icon at bounding box center [1119, 32] width 12 height 12
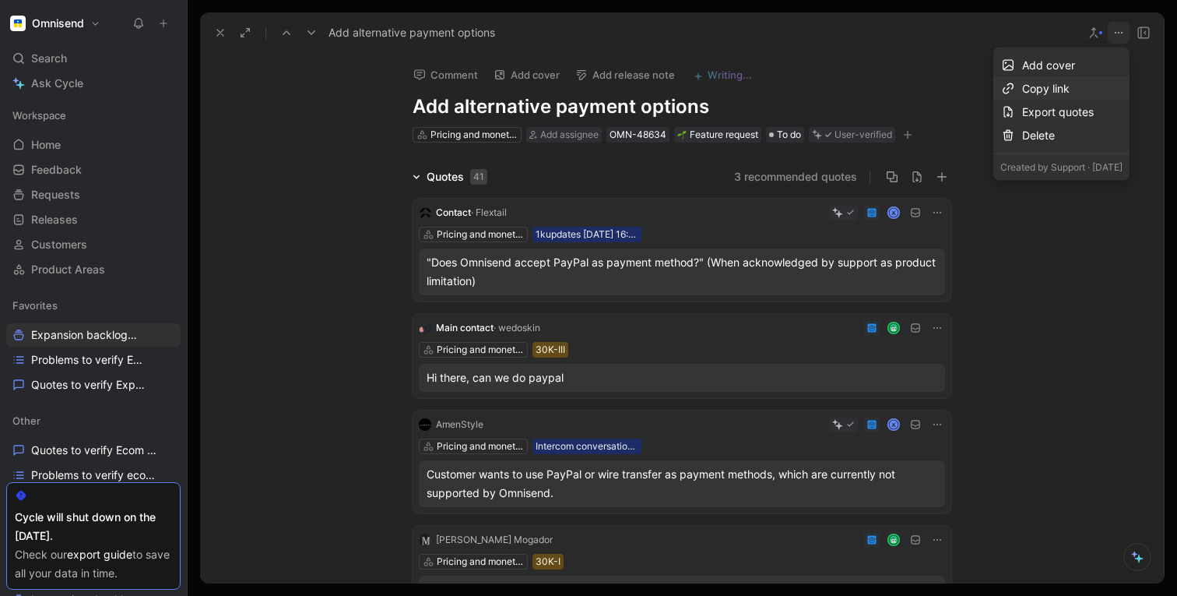
click at [1029, 87] on div "Copy link" at bounding box center [1072, 88] width 100 height 19
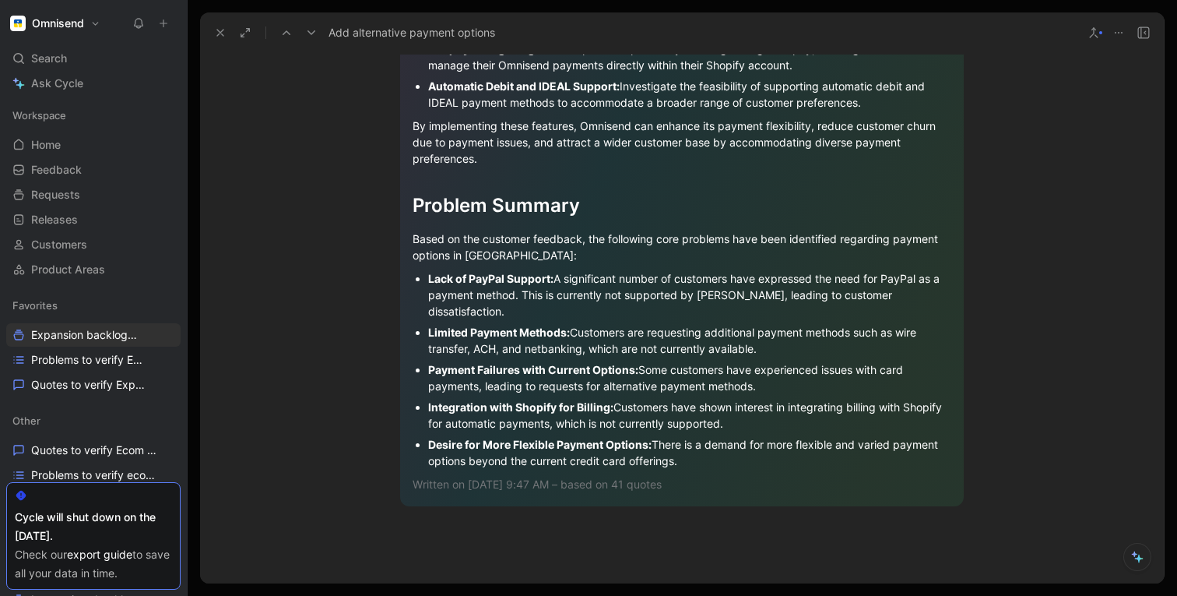
scroll to position [1845, 0]
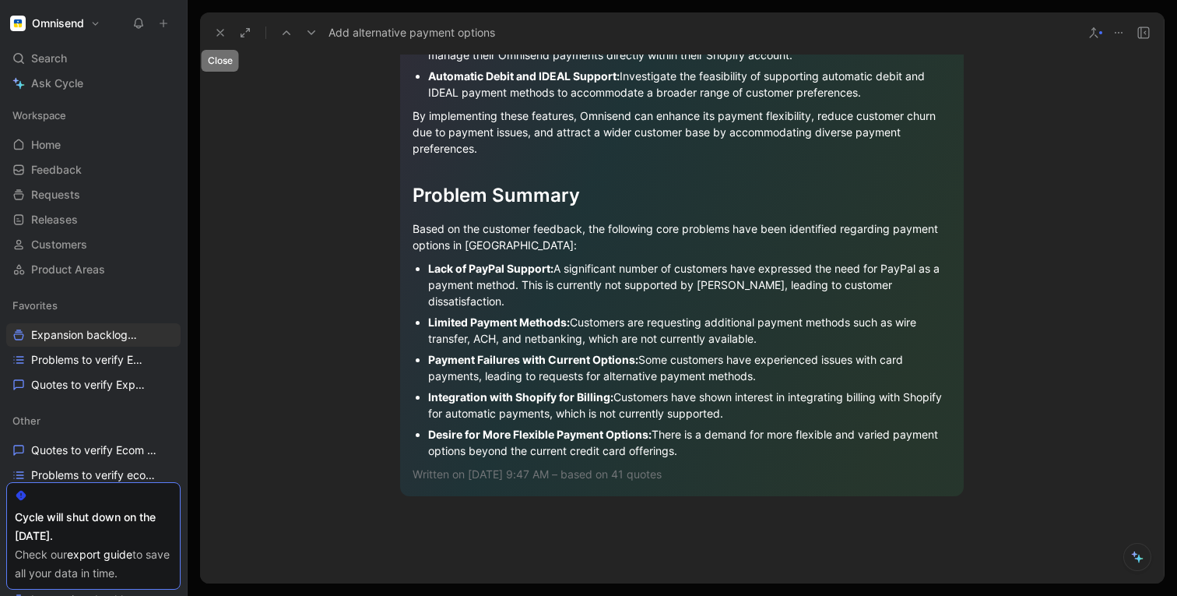
click at [219, 34] on use at bounding box center [220, 33] width 6 height 6
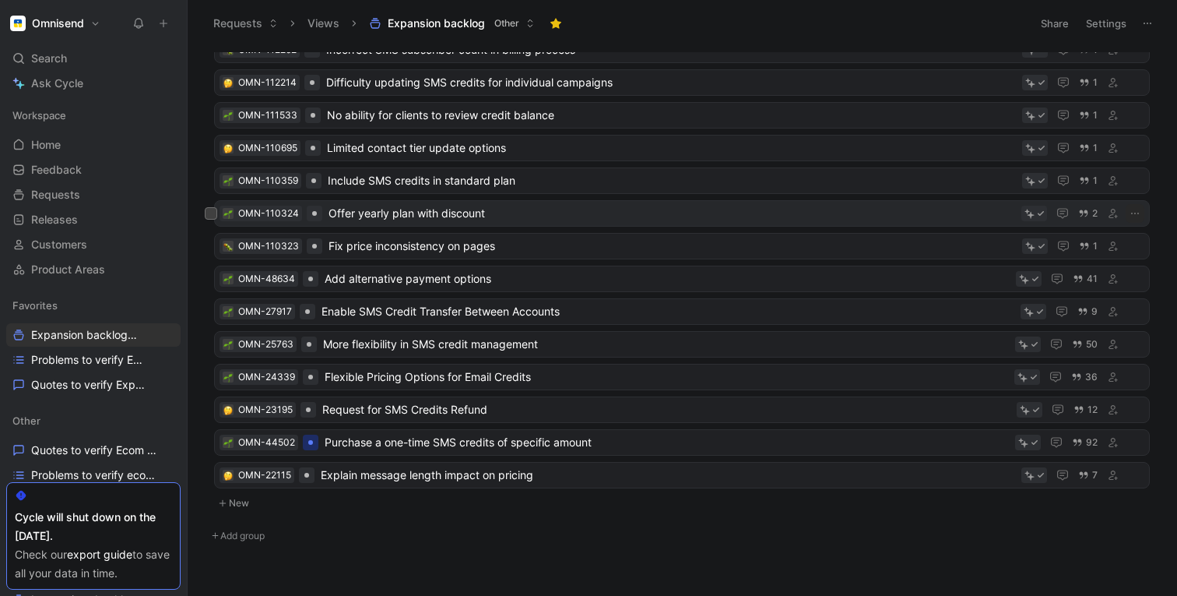
scroll to position [768, 0]
click at [371, 214] on span "Offer yearly plan with discount" at bounding box center [672, 215] width 687 height 19
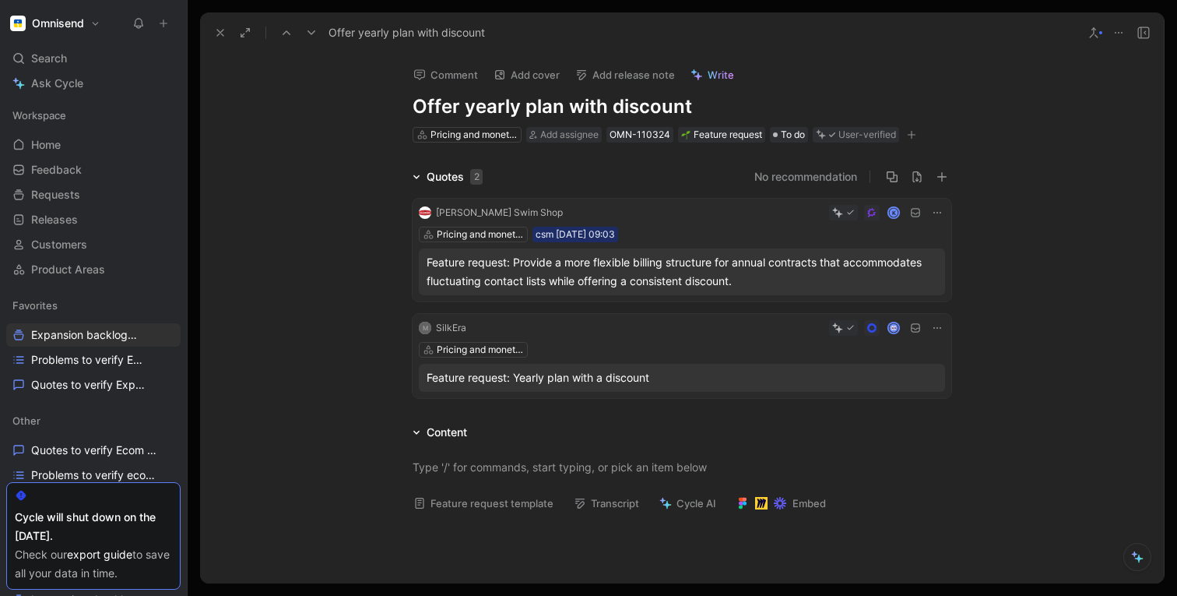
click at [1093, 36] on icon at bounding box center [1094, 32] width 12 height 12
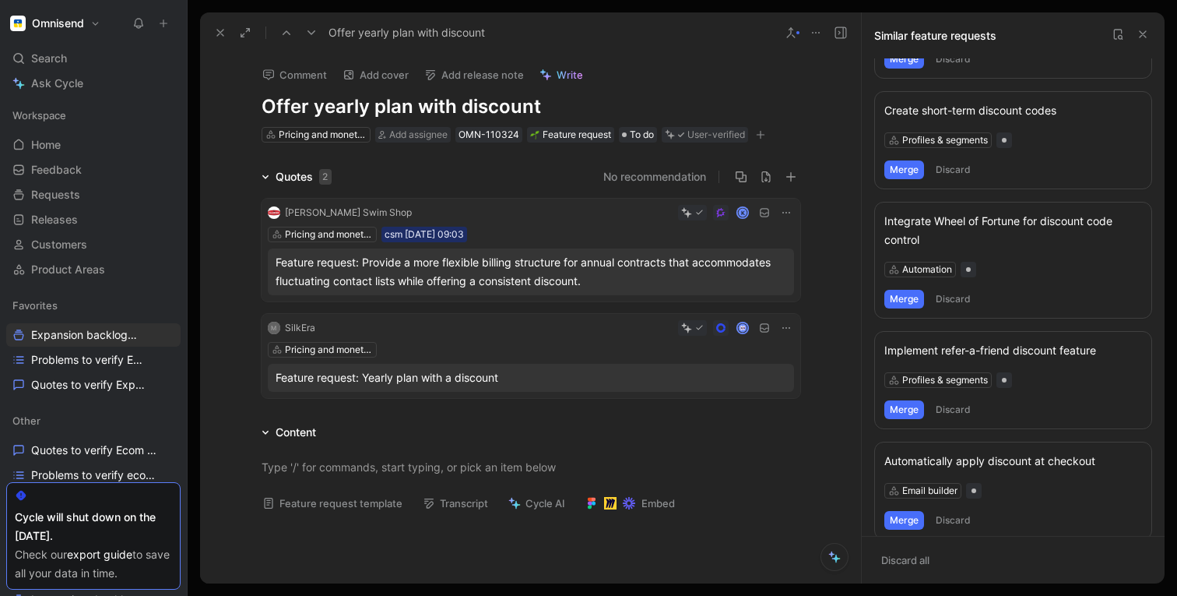
scroll to position [666, 0]
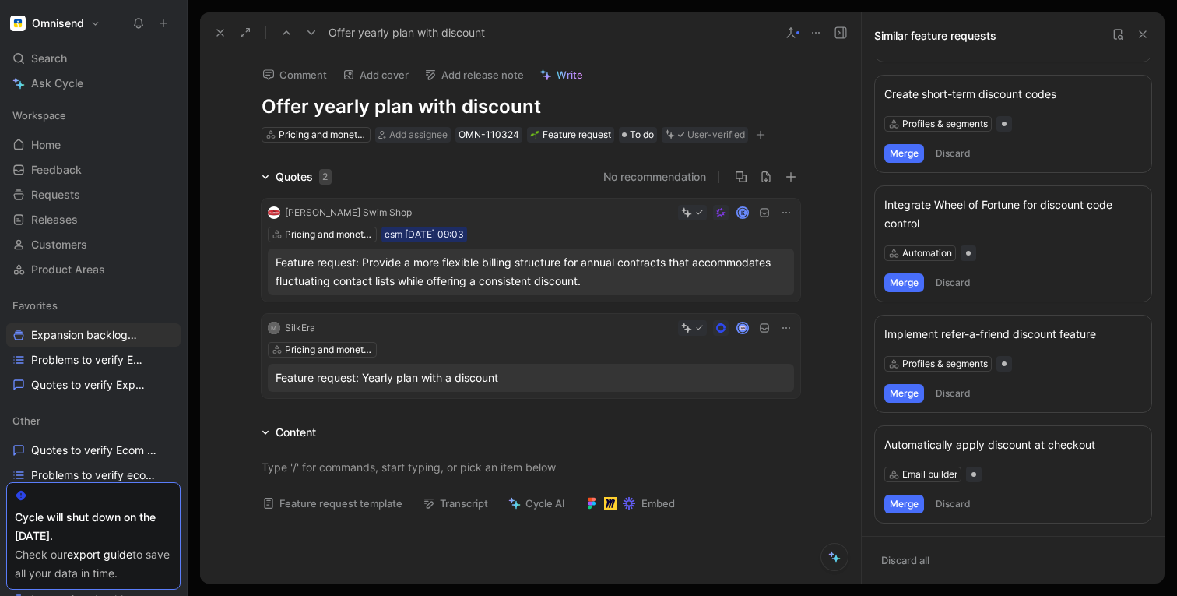
click at [1144, 33] on use at bounding box center [1143, 34] width 6 height 6
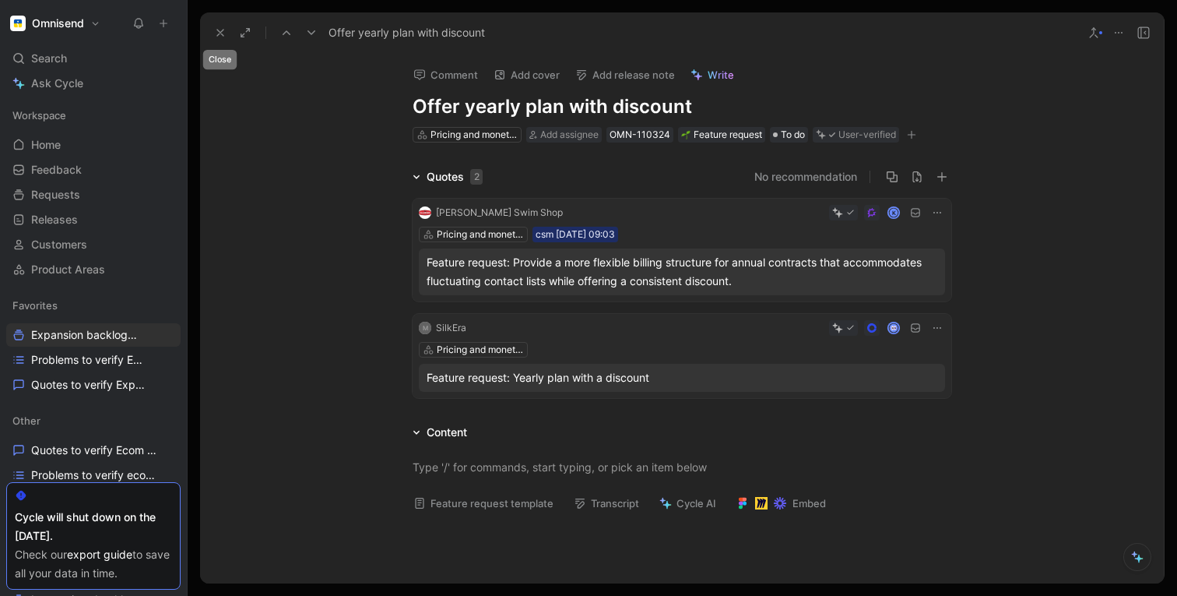
click at [223, 33] on icon at bounding box center [220, 32] width 12 height 12
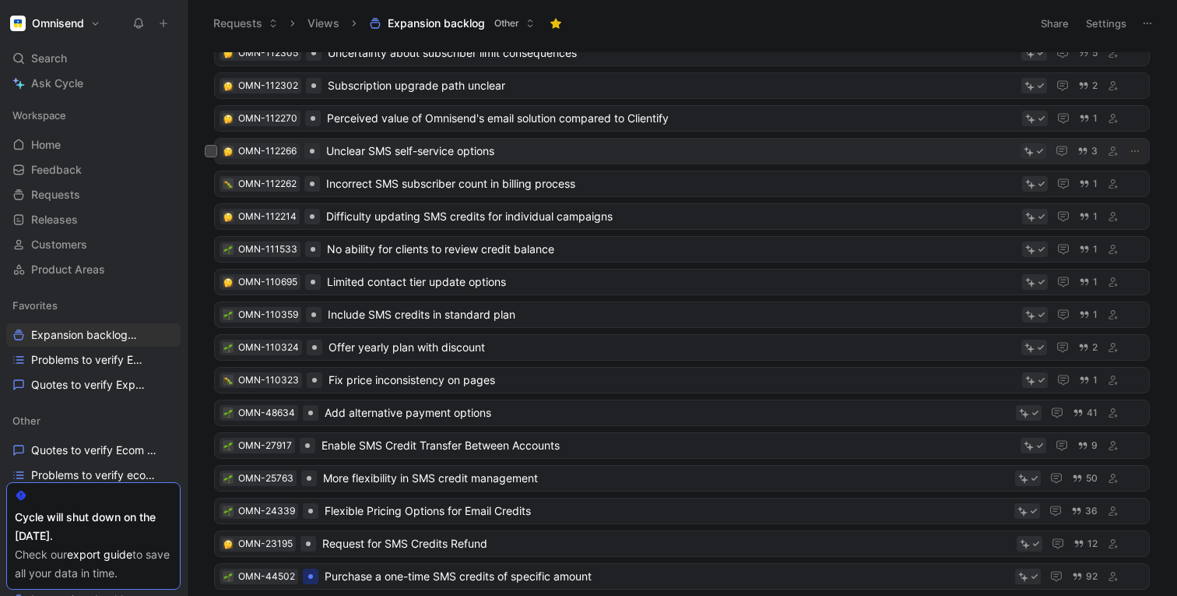
scroll to position [628, 0]
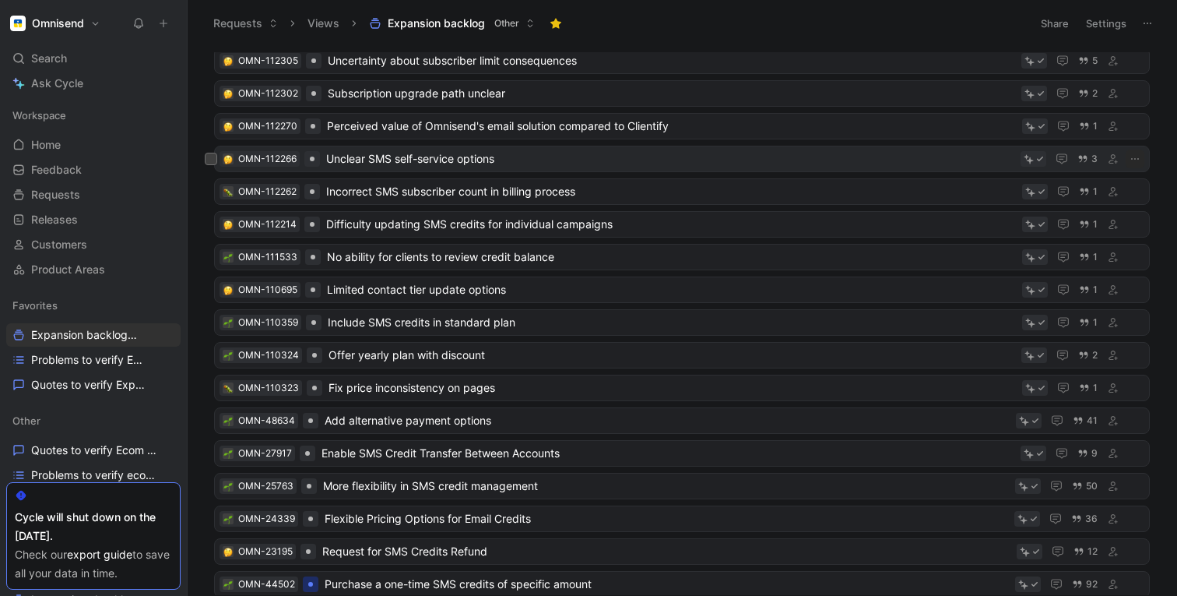
click at [565, 158] on span "Unclear SMS self-service options" at bounding box center [670, 158] width 688 height 19
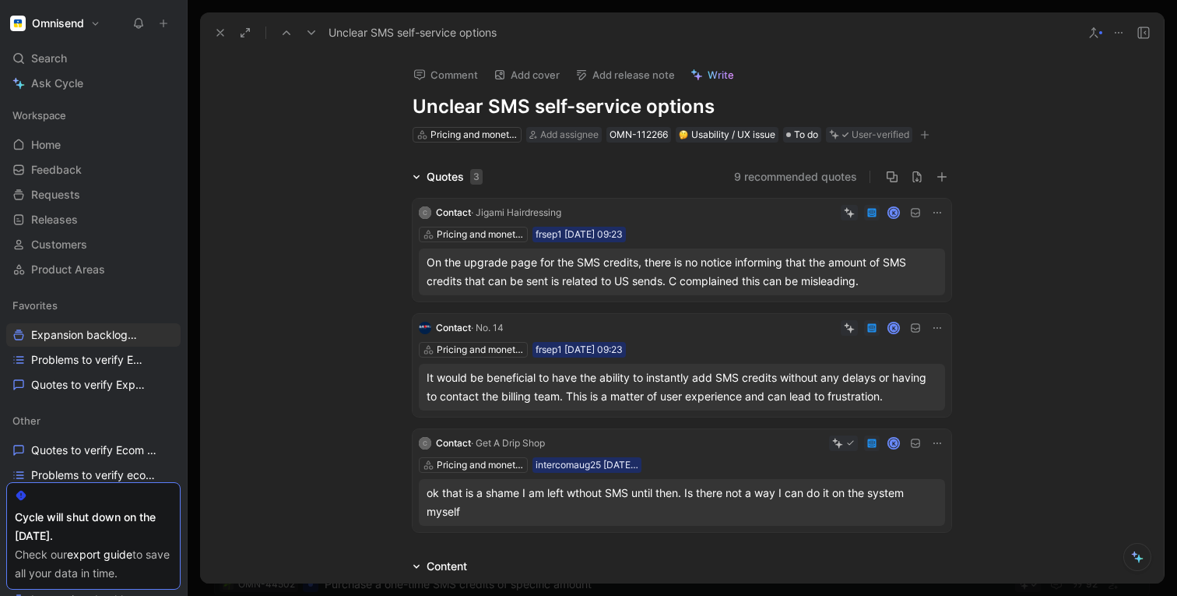
scroll to position [2, 0]
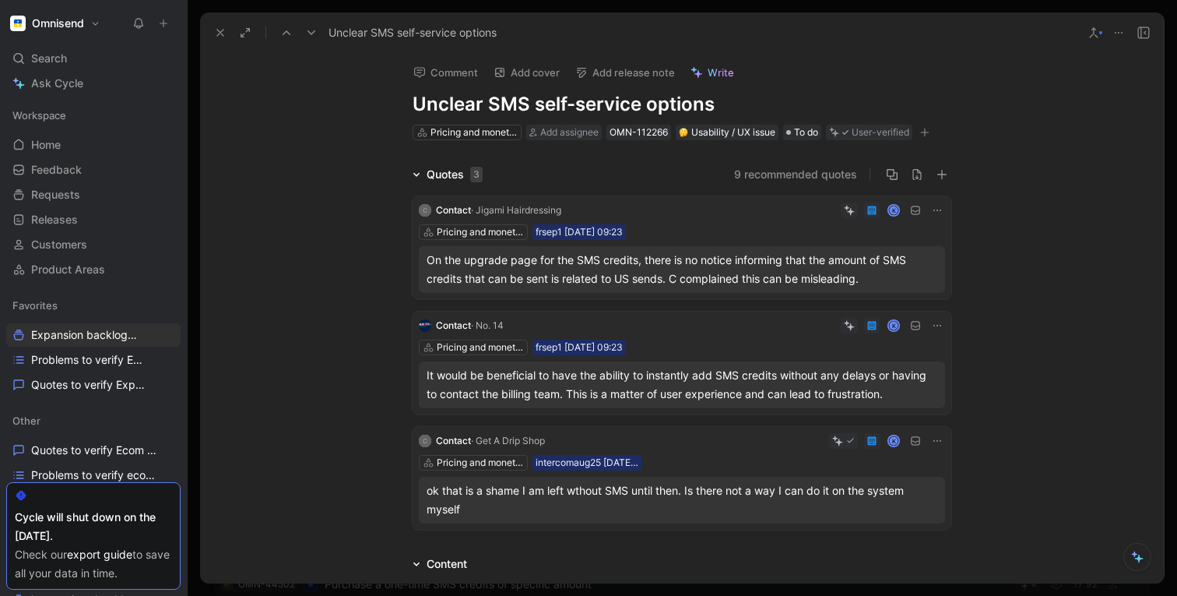
click at [492, 96] on h1 "Unclear SMS self-service options" at bounding box center [682, 104] width 539 height 25
click at [364, 322] on div "Quotes 3 9 recommended quotes C Contact · Jigami Hairdressing K Pricing and mon…" at bounding box center [682, 350] width 964 height 371
click at [826, 185] on button "Verify" at bounding box center [820, 185] width 54 height 22
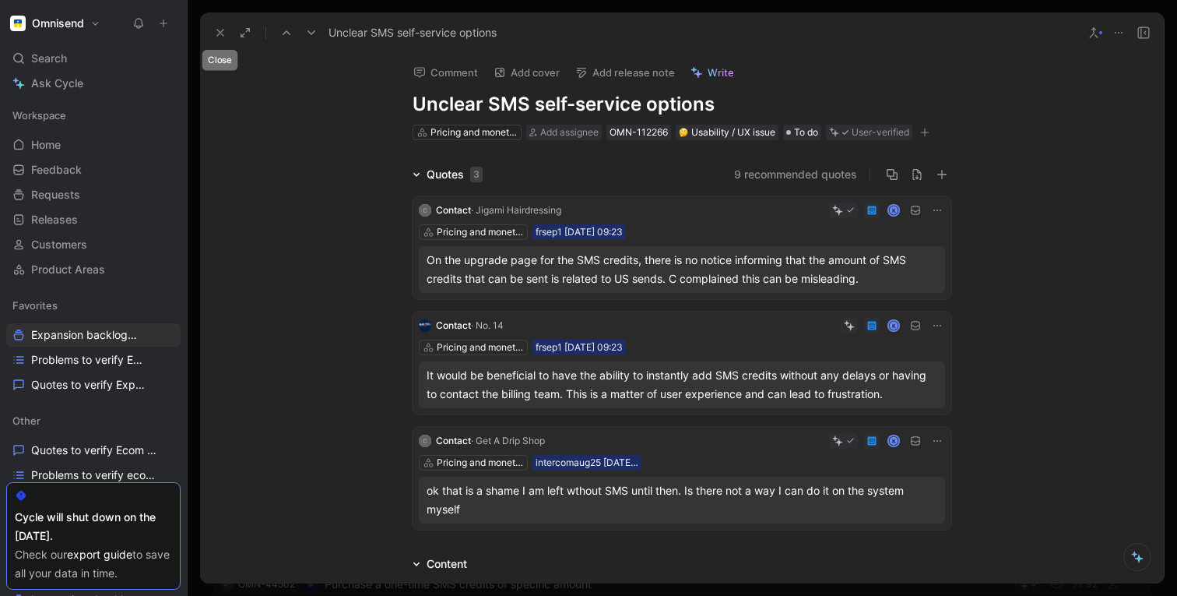
click at [217, 30] on use at bounding box center [220, 33] width 6 height 6
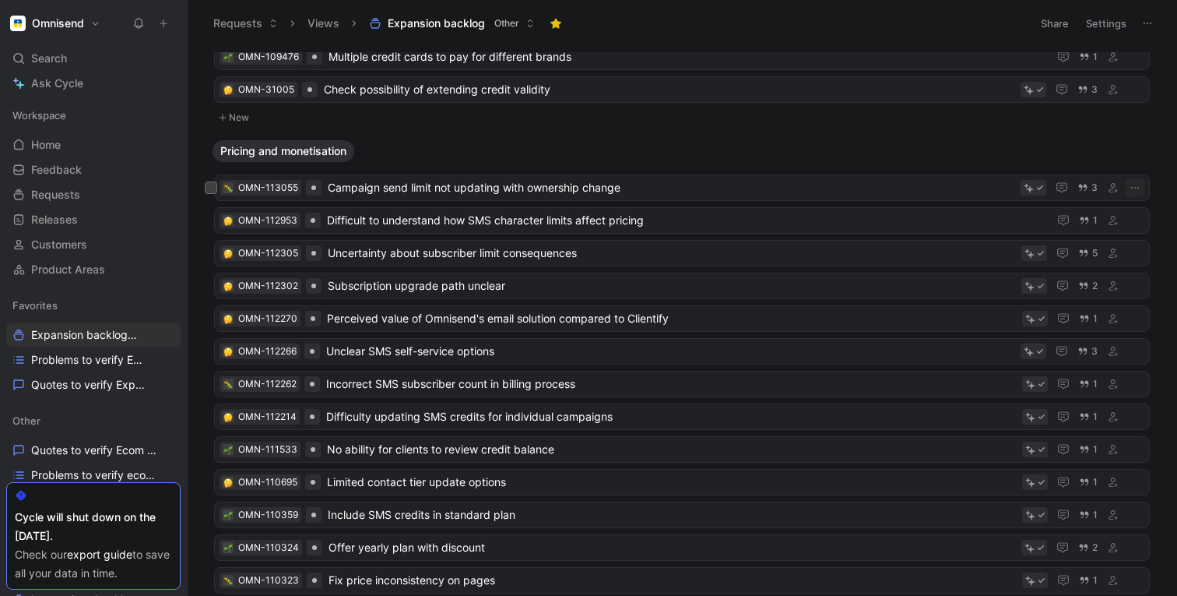
scroll to position [424, 0]
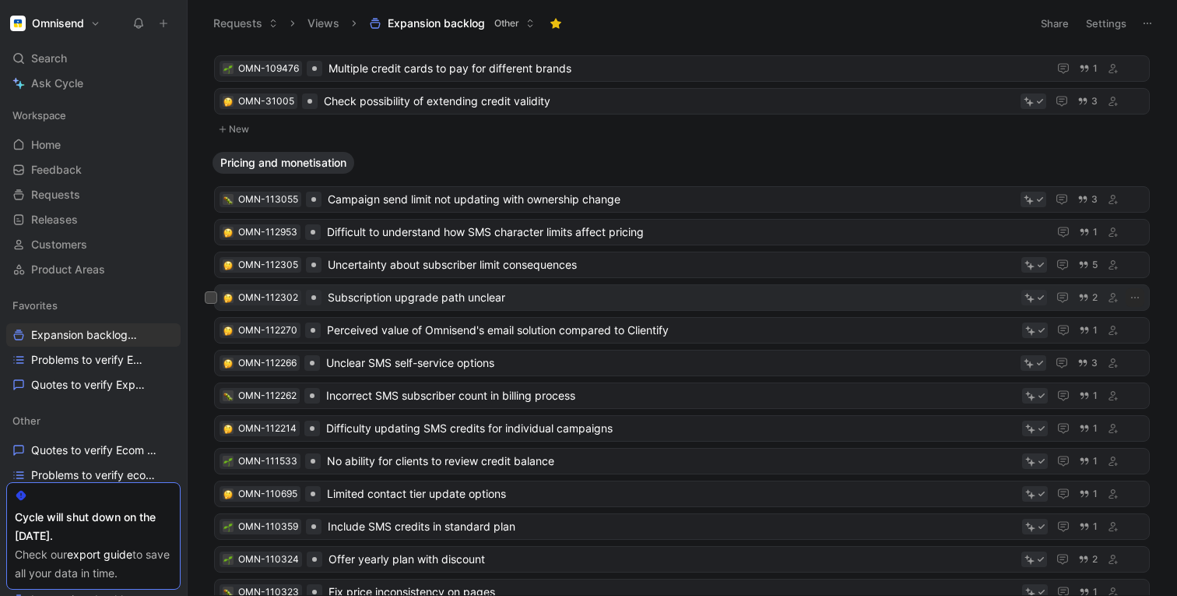
click at [377, 298] on span "Subscription upgrade path unclear" at bounding box center [671, 297] width 687 height 19
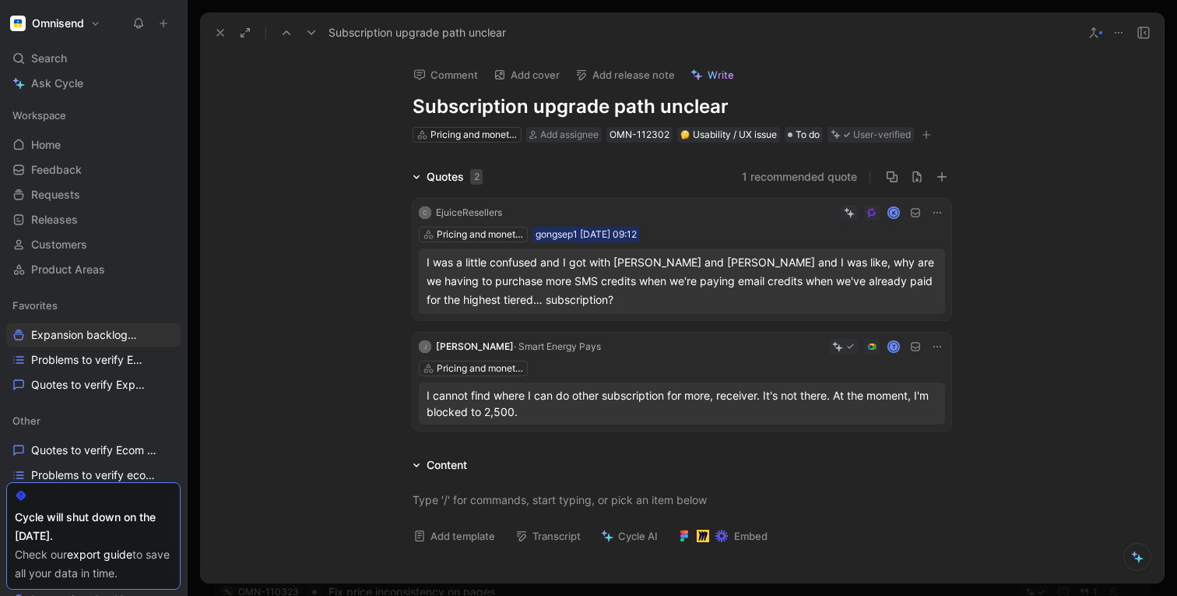
click at [221, 38] on icon at bounding box center [220, 32] width 12 height 12
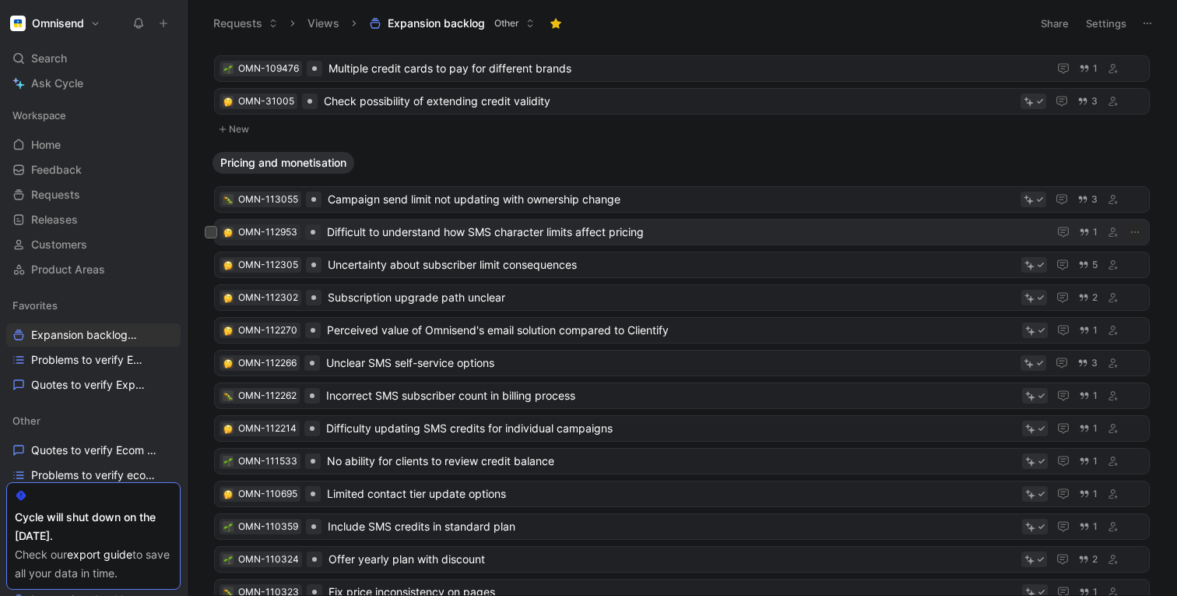
click at [364, 236] on span "Difficult to understand how SMS character limits affect pricing" at bounding box center [684, 232] width 715 height 19
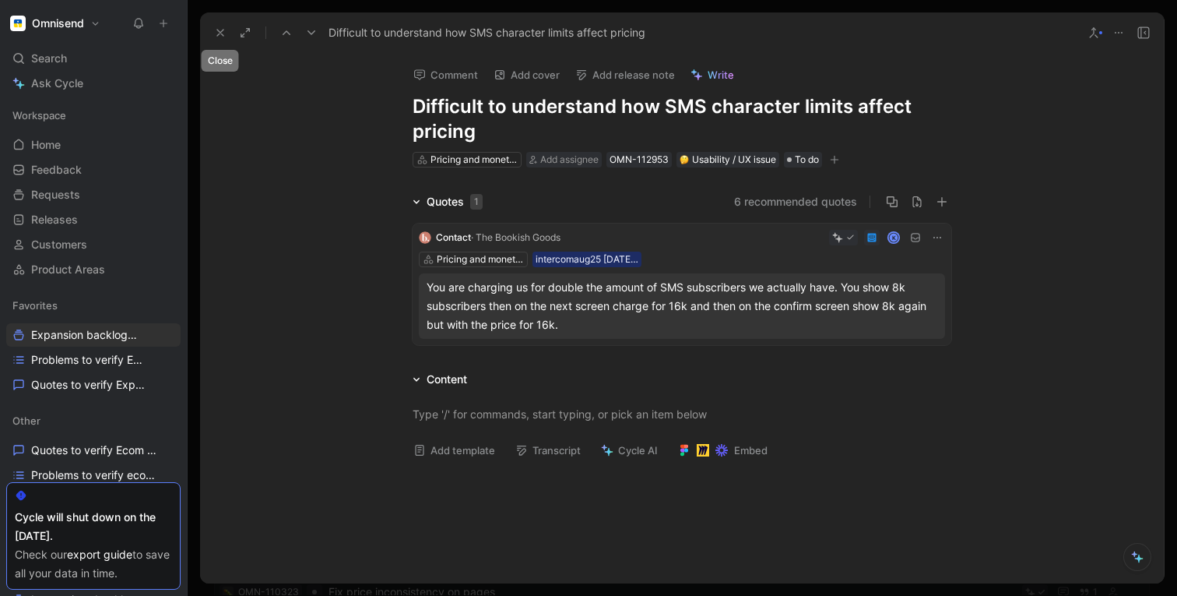
click at [220, 29] on icon at bounding box center [220, 32] width 12 height 12
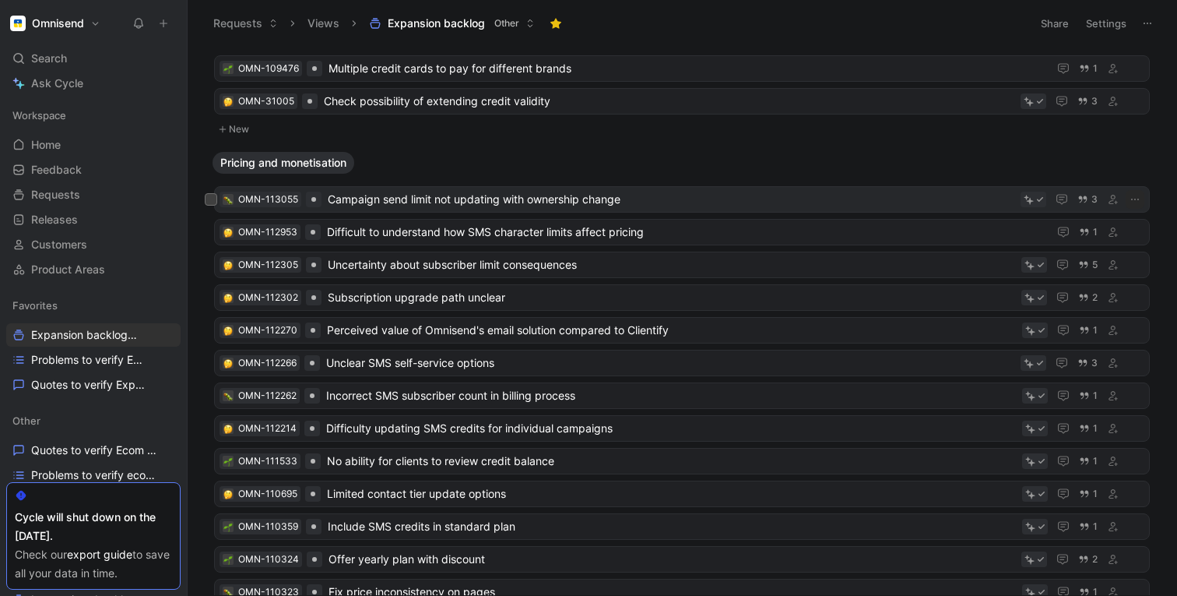
click at [368, 202] on span "Campaign send limit not updating with ownership change" at bounding box center [671, 199] width 687 height 19
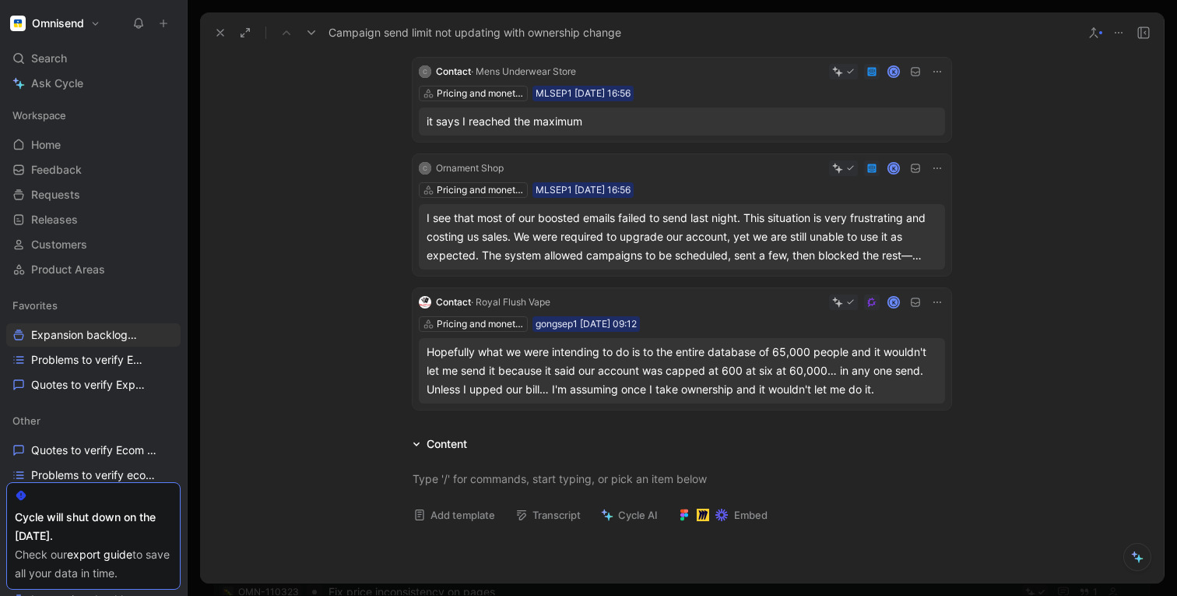
scroll to position [142, 0]
click at [68, 332] on span "Expansion backlog Other" at bounding box center [85, 335] width 109 height 16
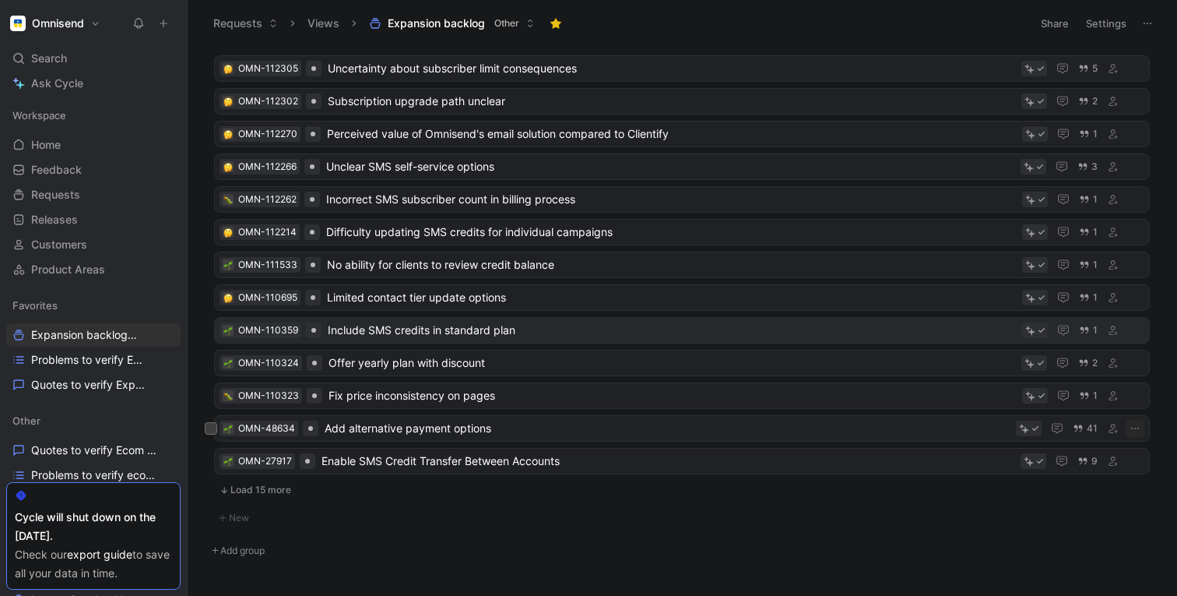
scroll to position [657, 0]
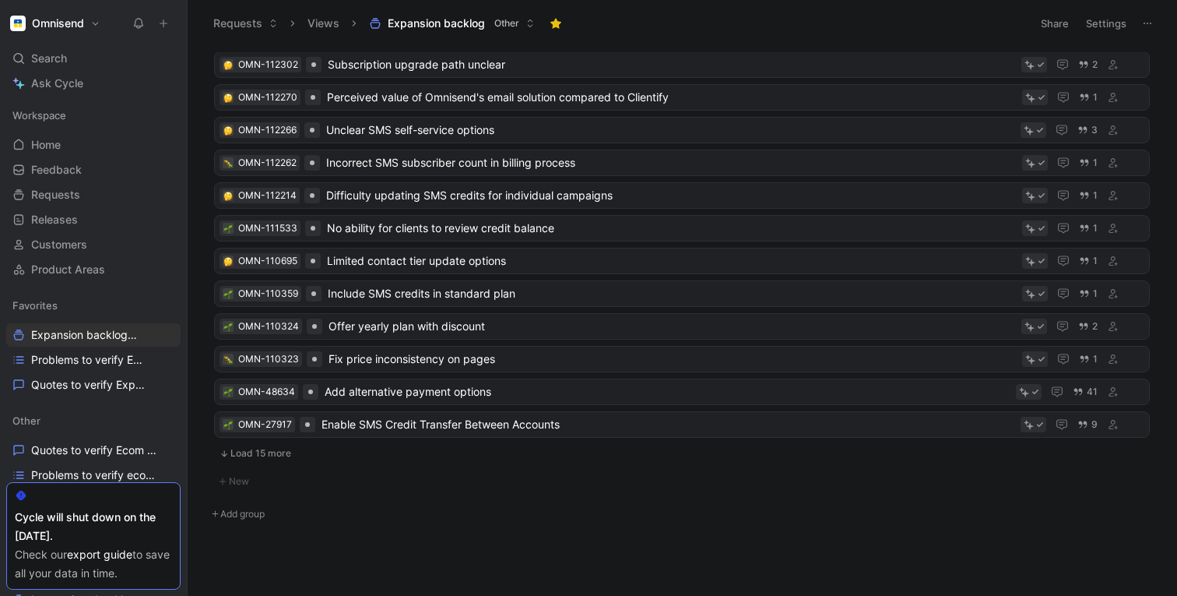
click at [253, 454] on button "Load 15 more" at bounding box center [682, 453] width 936 height 19
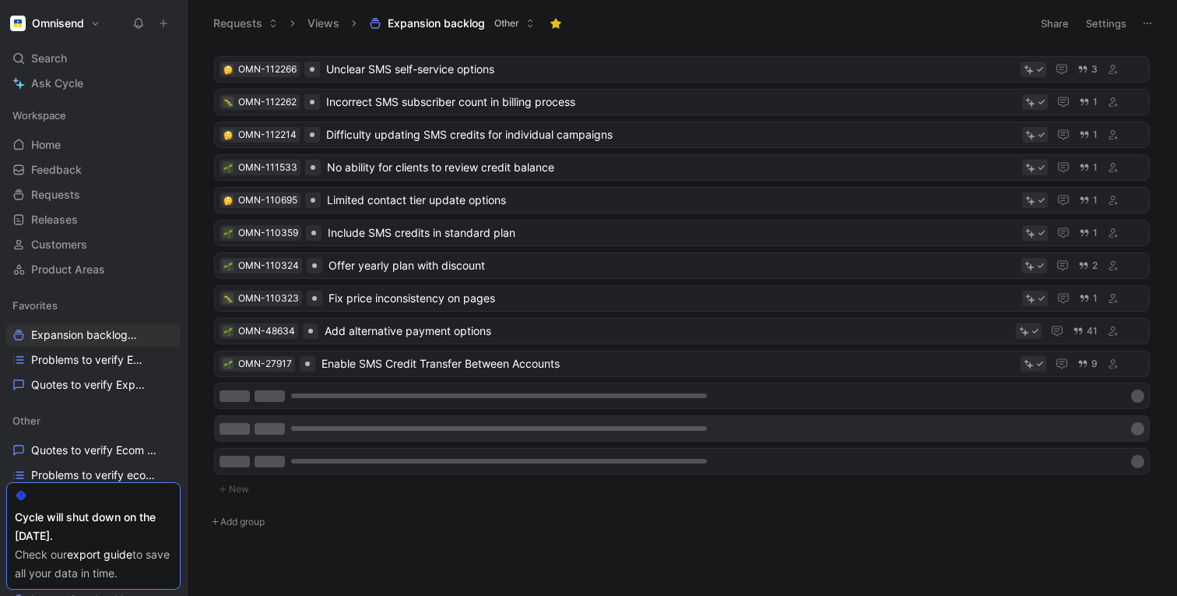
scroll to position [721, 0]
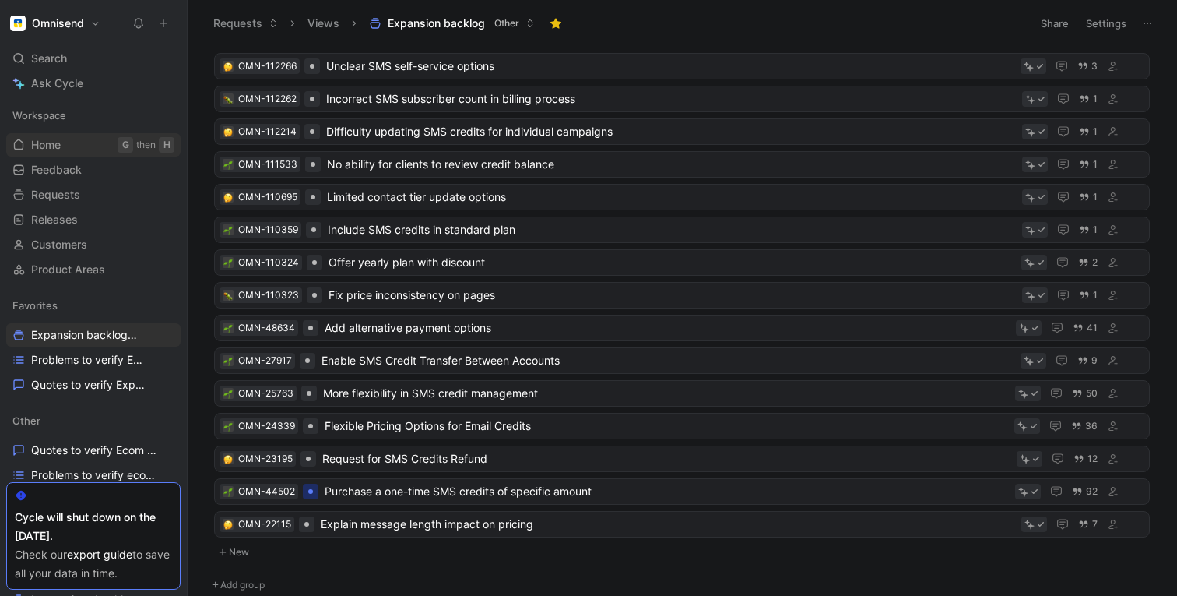
click at [41, 150] on span "Home" at bounding box center [46, 145] width 30 height 16
